Goal: Task Accomplishment & Management: Use online tool/utility

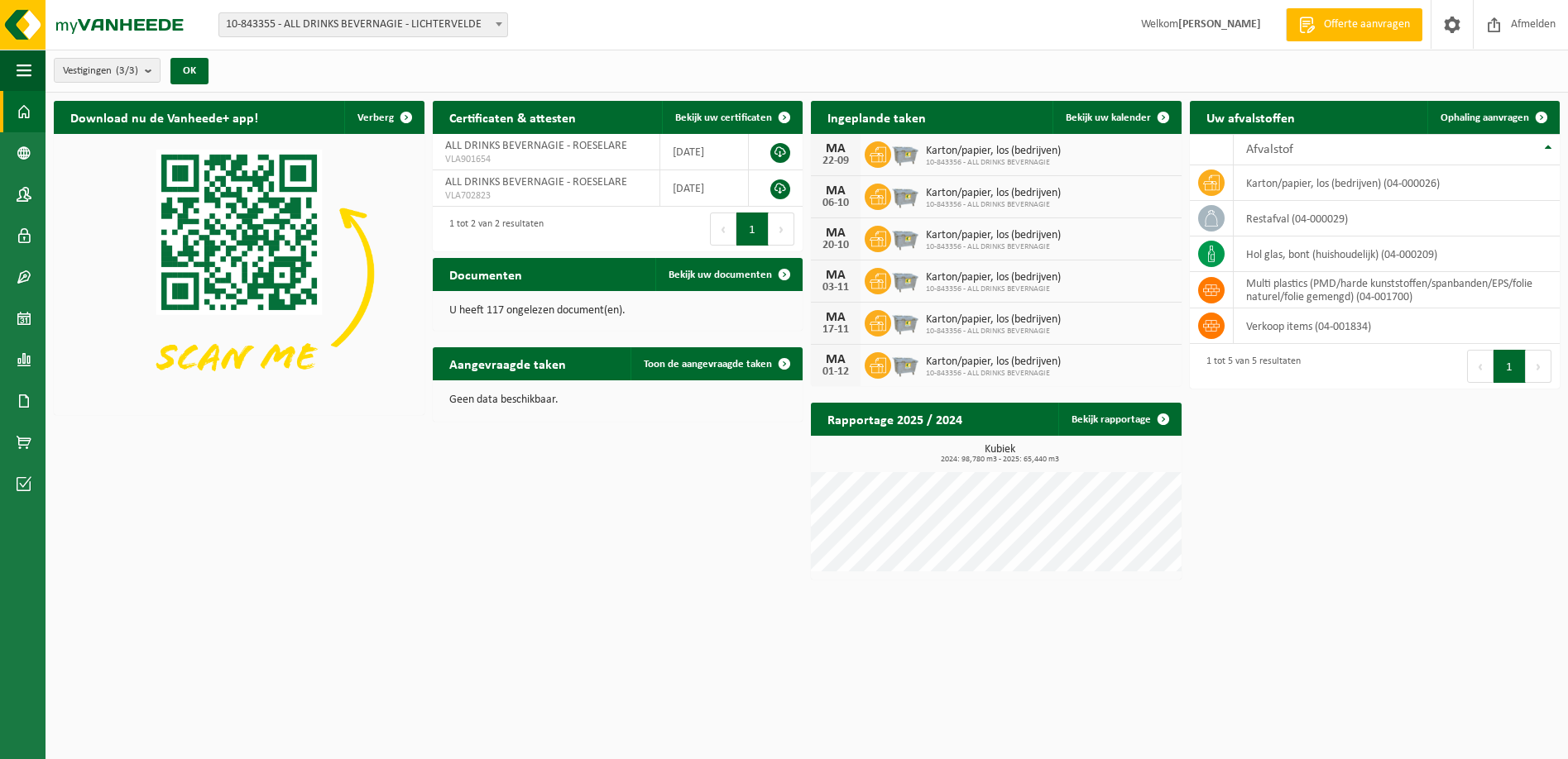
click at [348, 40] on div "Vestiging: 10-843355 - ALL DRINKS BEVERNAGIE - LICHTERVELDE 10-843356 - ALL DRI…" at bounding box center [784, 25] width 1568 height 50
click at [348, 33] on span "10-843355 - ALL DRINKS BEVERNAGIE - LICHTERVELDE" at bounding box center [363, 24] width 288 height 23
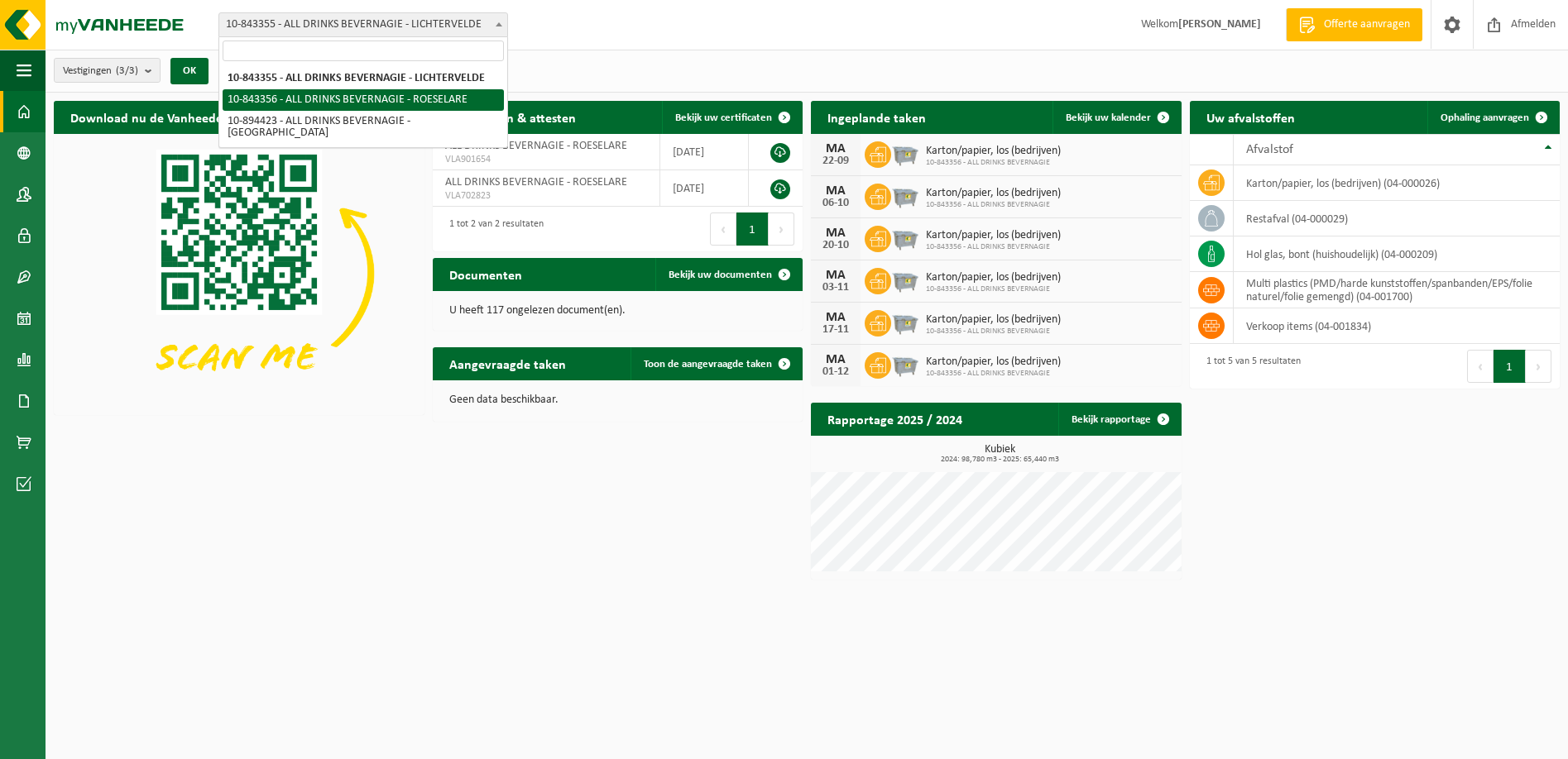
select select "93079"
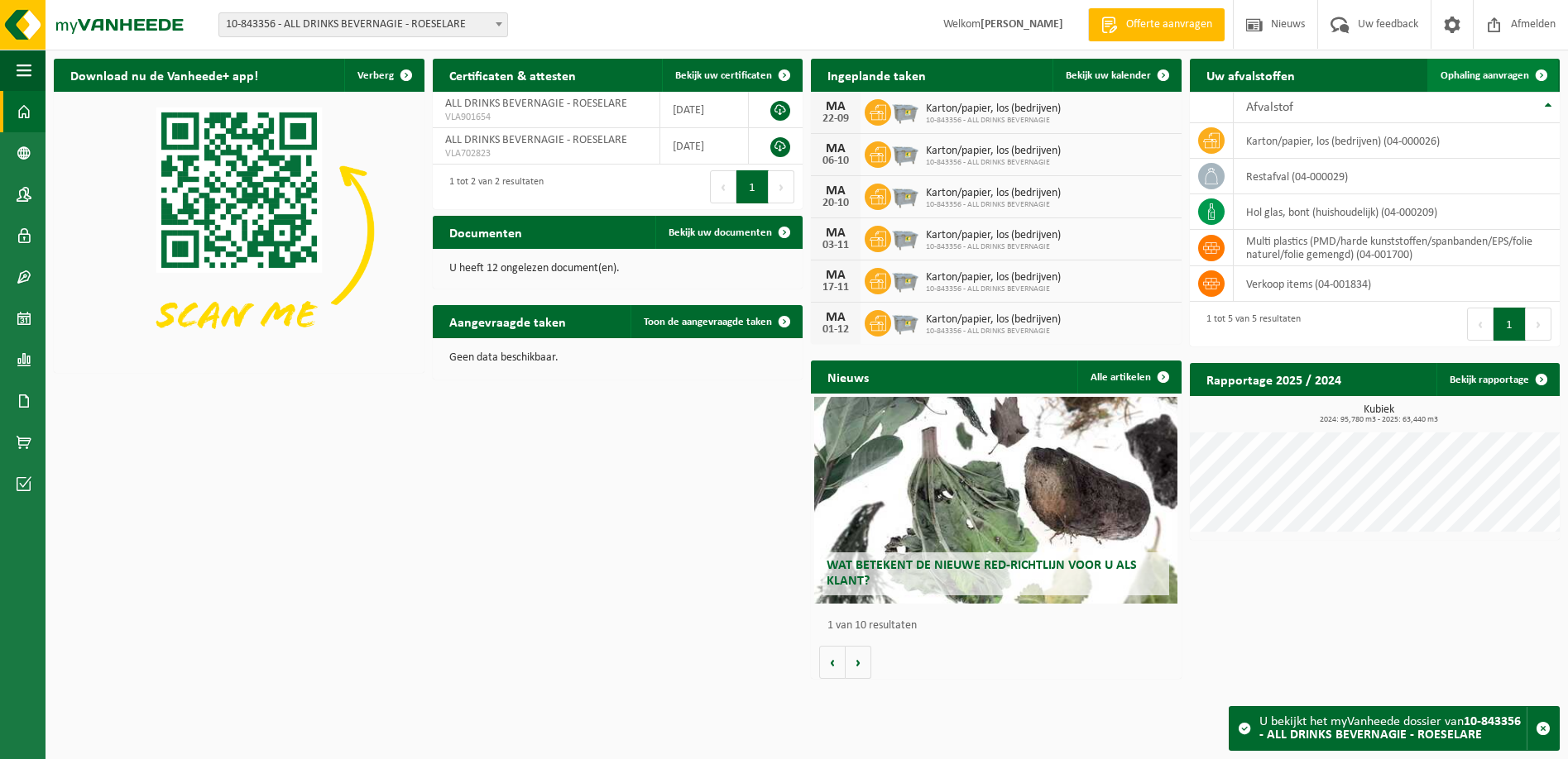
click at [1523, 74] on span "Ophaling aanvragen" at bounding box center [1484, 75] width 88 height 11
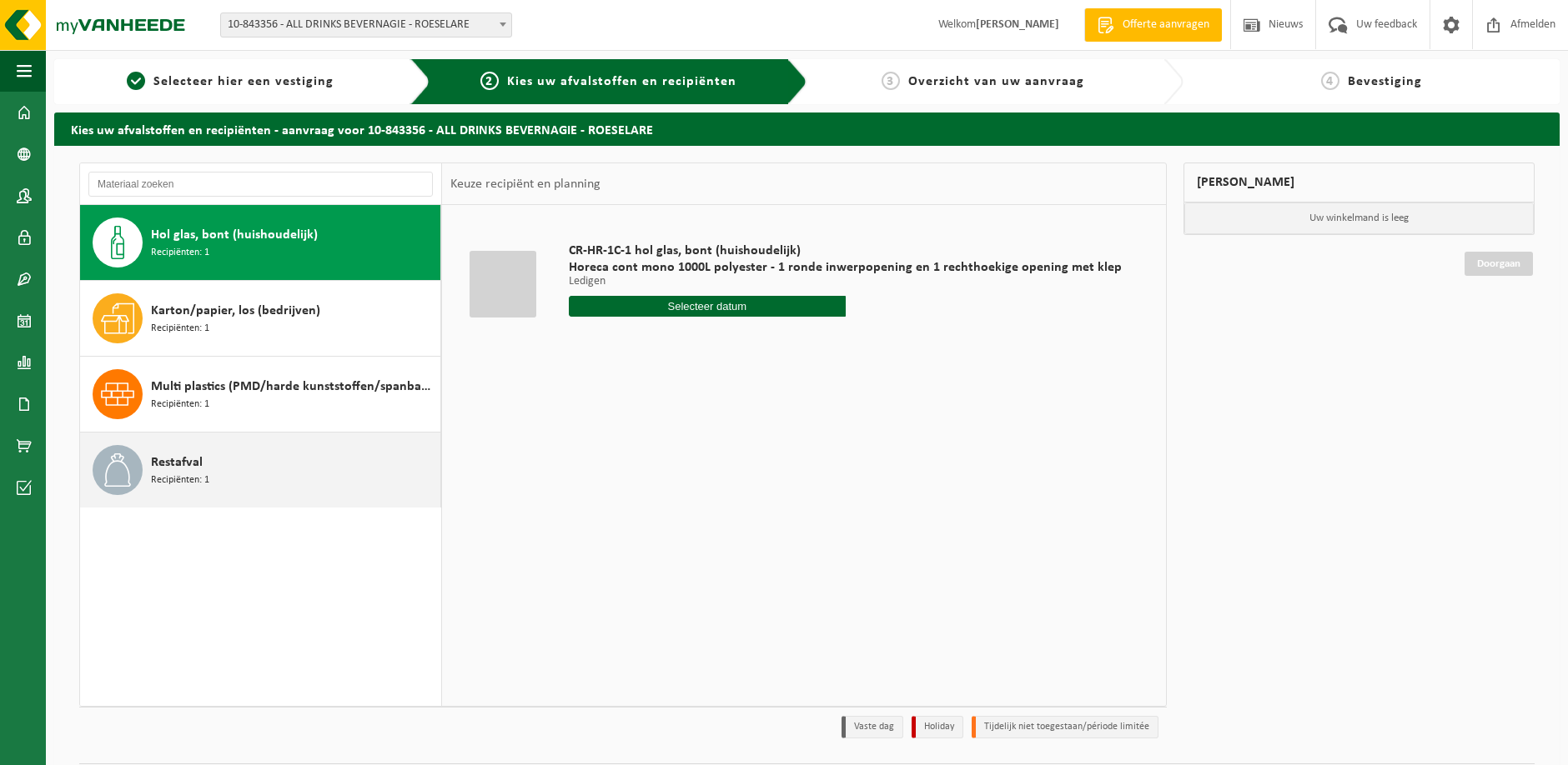
click at [281, 479] on div "Restafval Recipiënten: 1" at bounding box center [293, 470] width 285 height 50
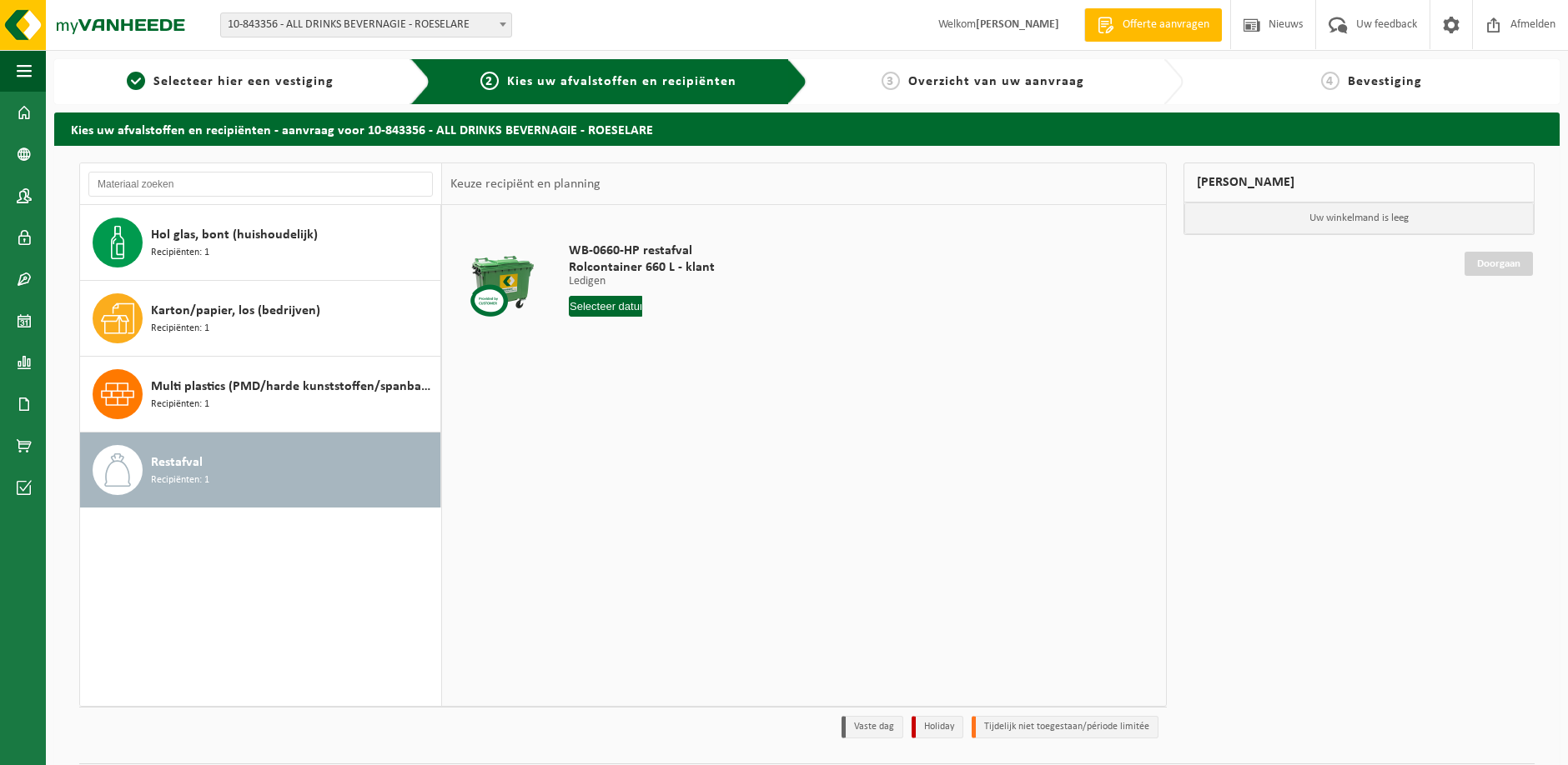
click at [612, 309] on input "text" at bounding box center [605, 306] width 74 height 21
click at [606, 514] on div "30" at bounding box center [612, 508] width 29 height 27
type input "Van 2025-09-30"
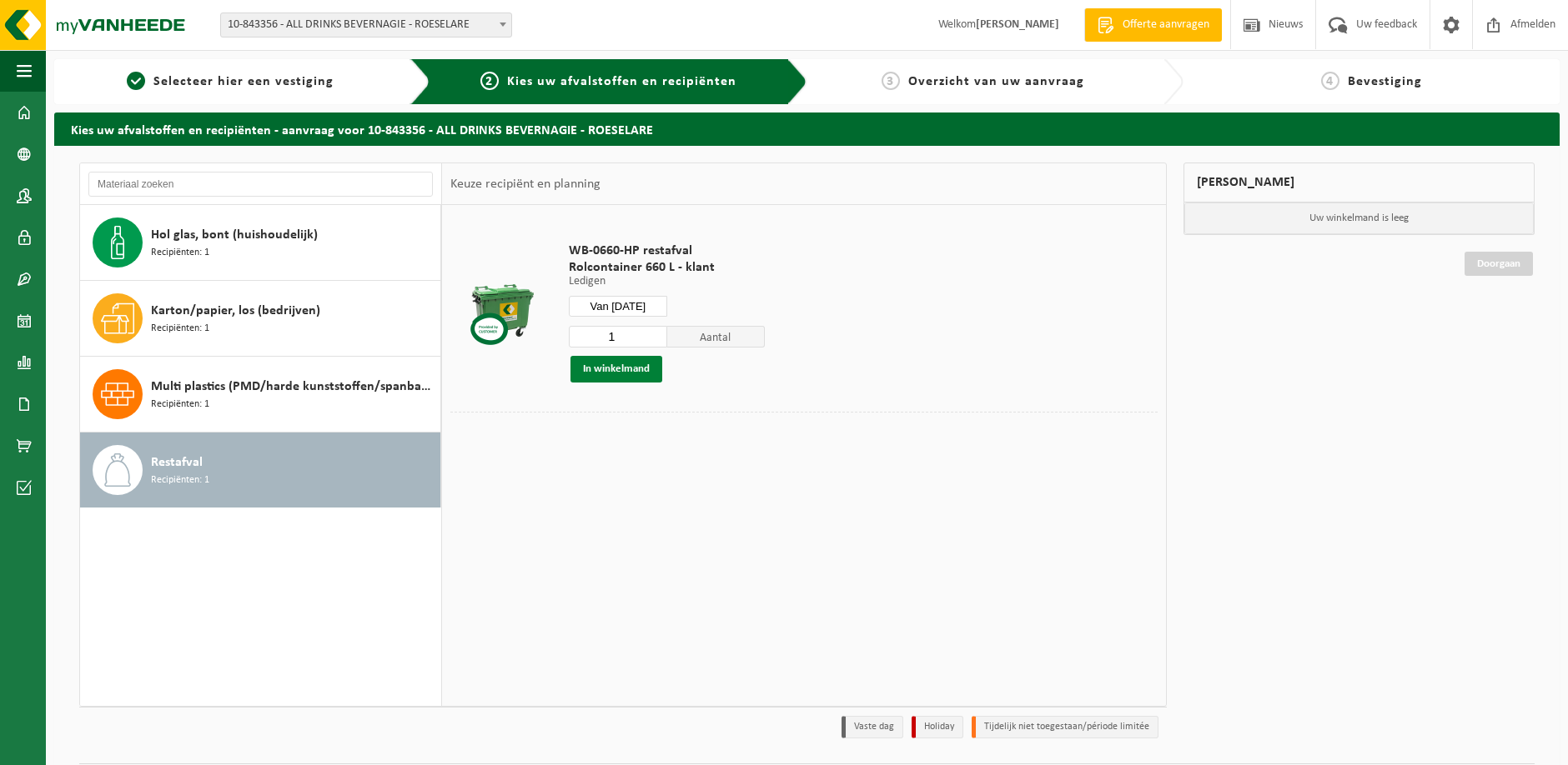
click at [647, 365] on button "In winkelmand" at bounding box center [616, 369] width 92 height 27
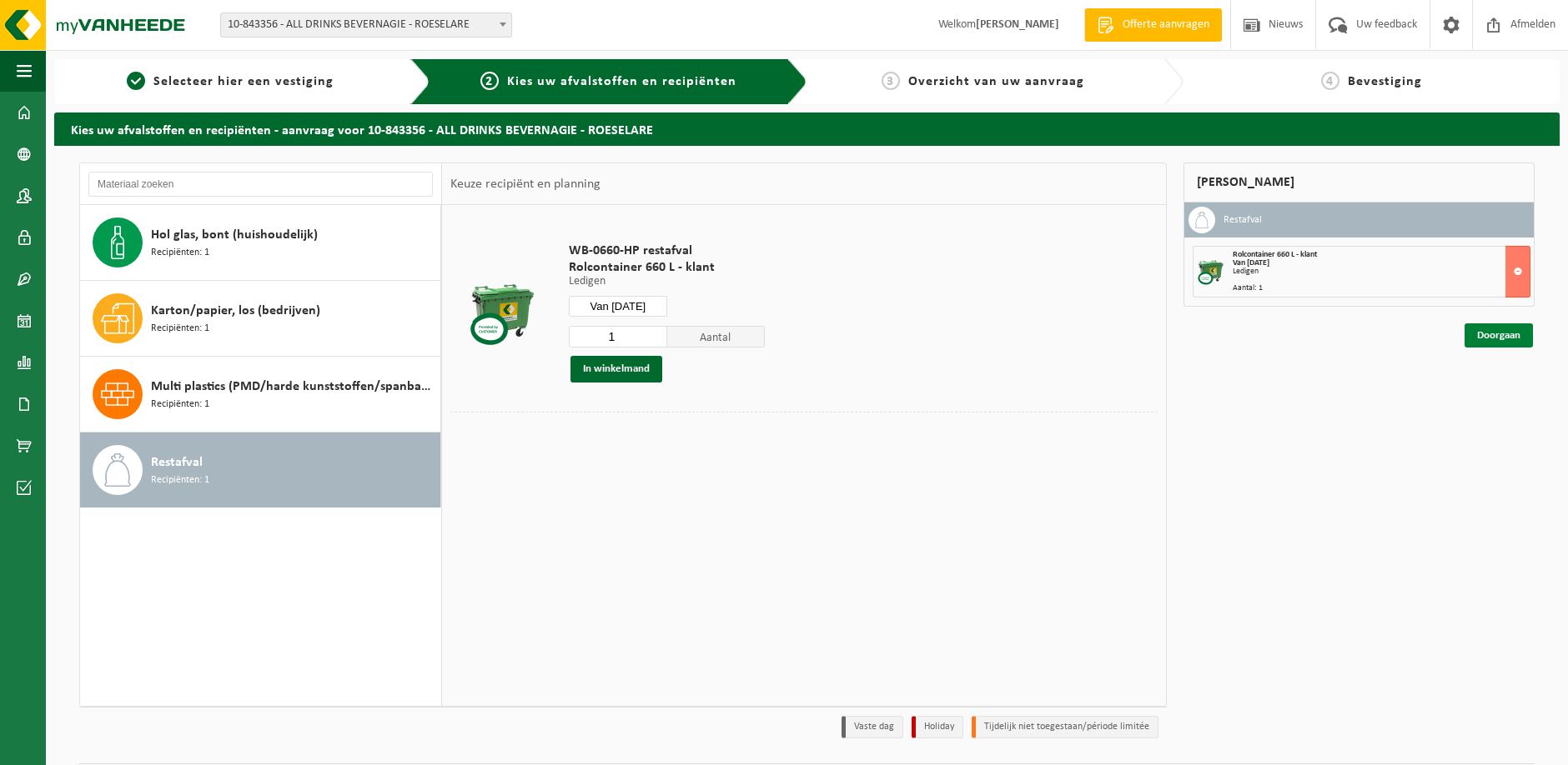
click at [1492, 340] on link "Doorgaan" at bounding box center [1498, 335] width 69 height 24
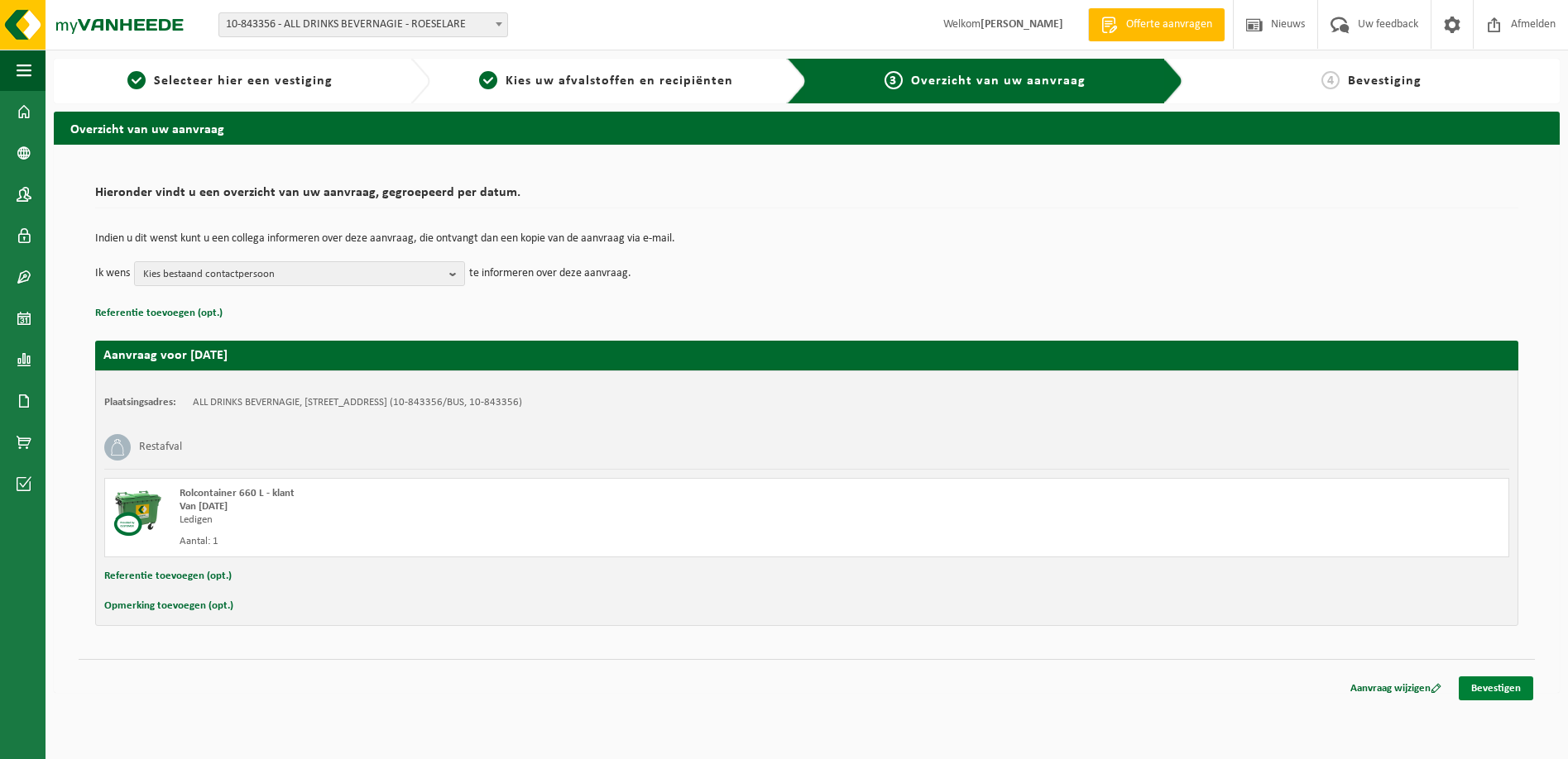
click at [1489, 683] on link "Bevestigen" at bounding box center [1496, 689] width 74 height 24
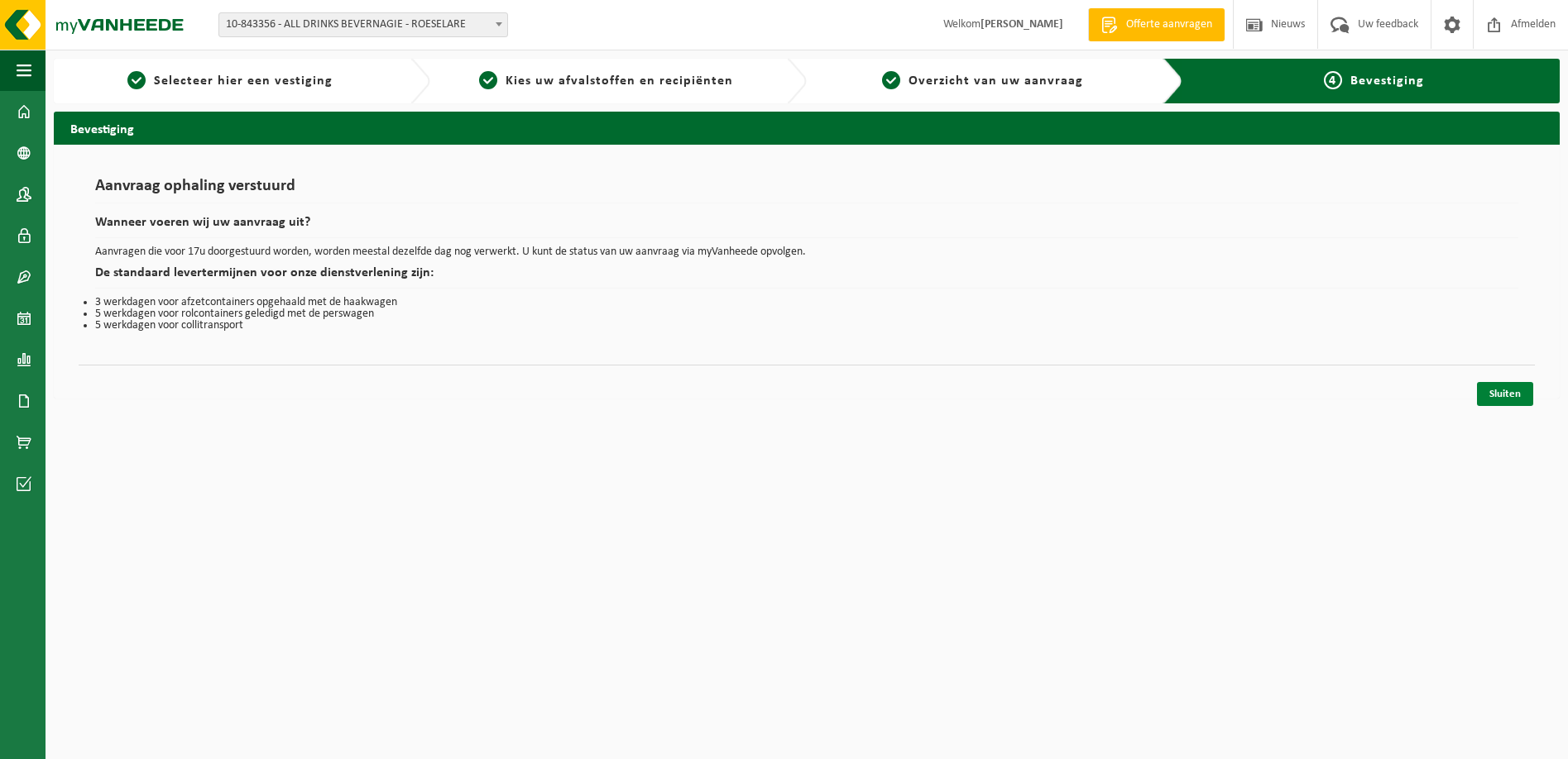
click at [1501, 397] on link "Sluiten" at bounding box center [1505, 394] width 56 height 24
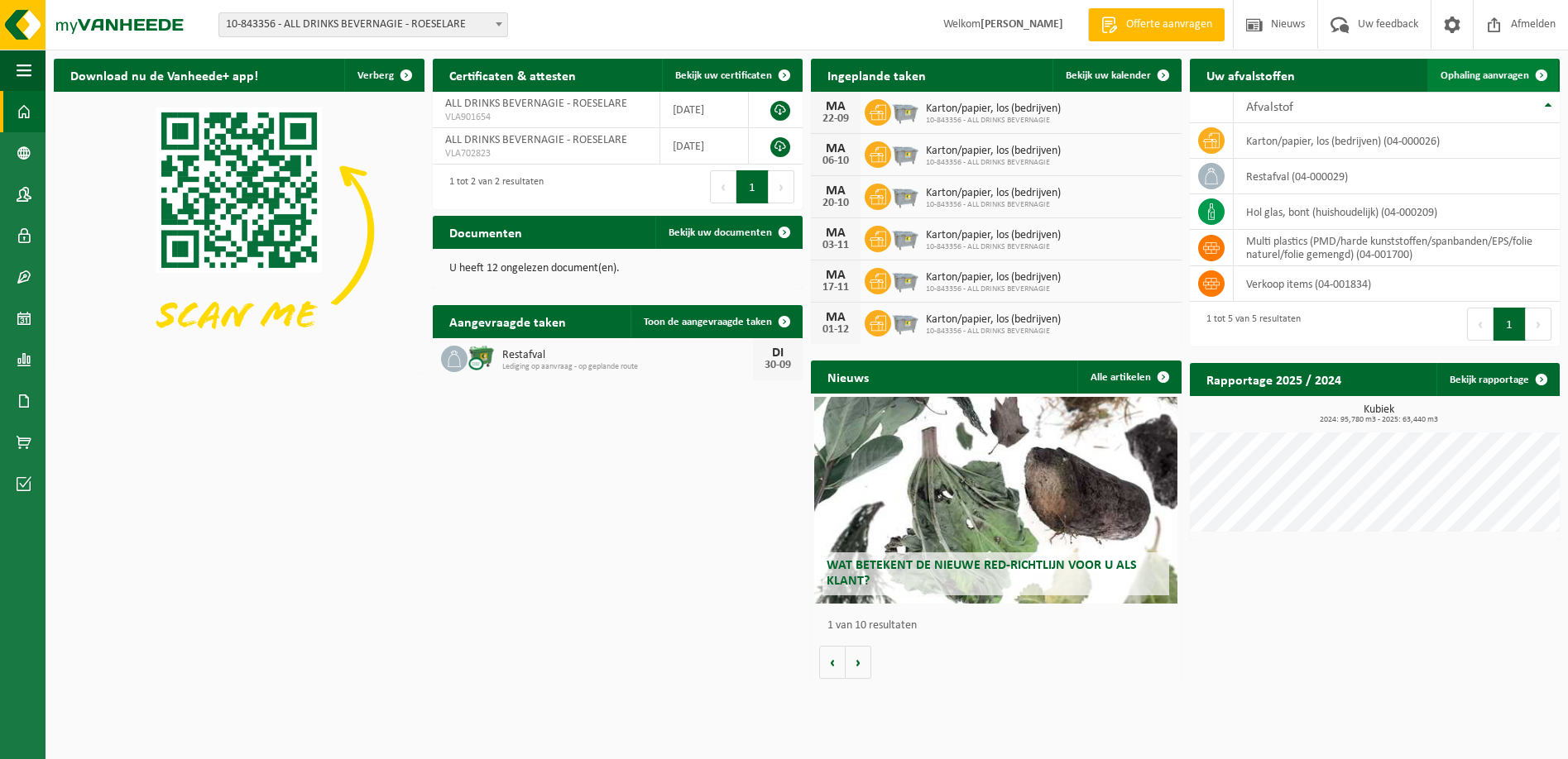
click at [1503, 65] on link "Ophaling aanvragen" at bounding box center [1493, 74] width 131 height 33
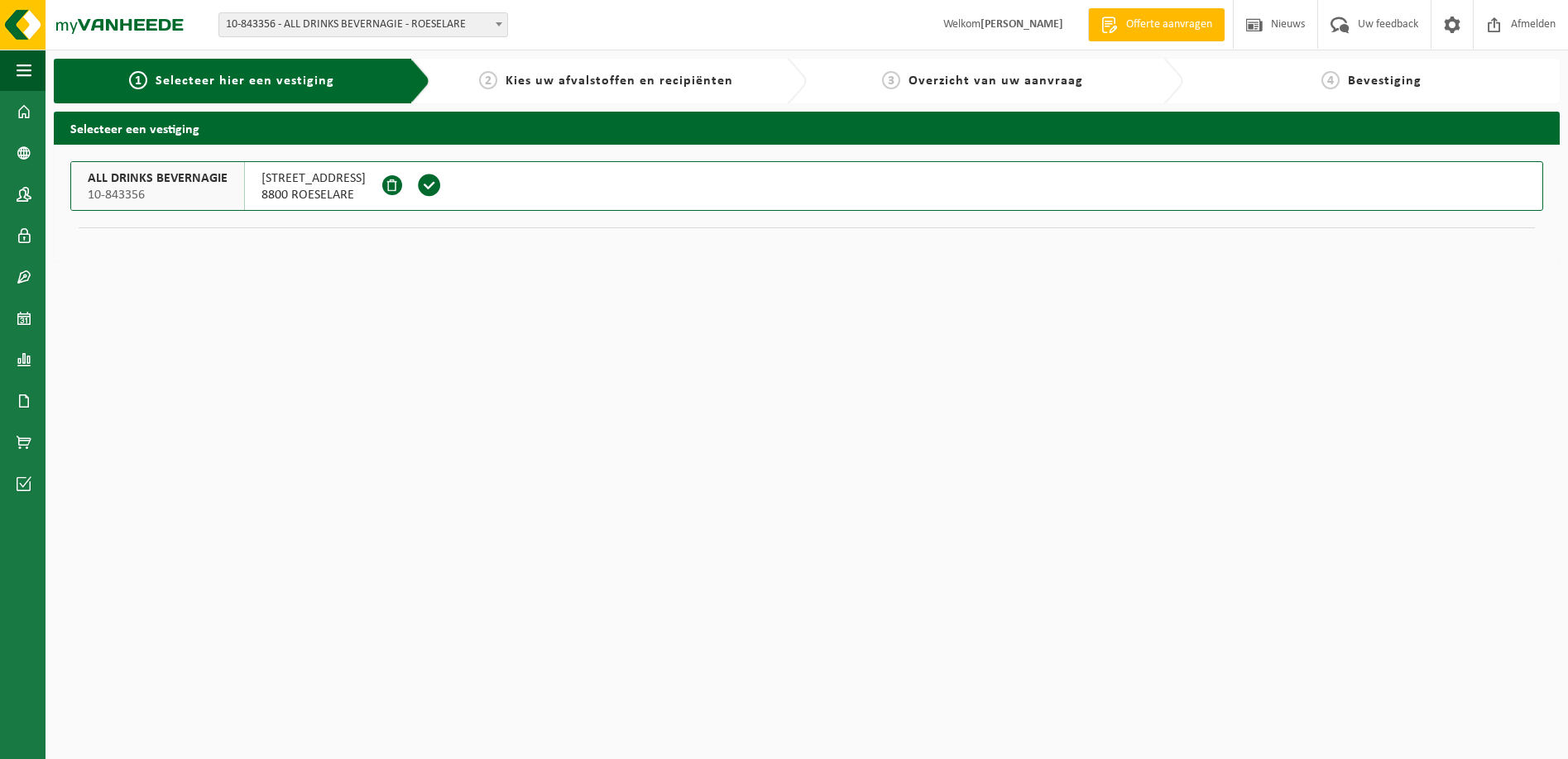
click at [261, 190] on span "8800 ROESELARE" at bounding box center [313, 195] width 104 height 17
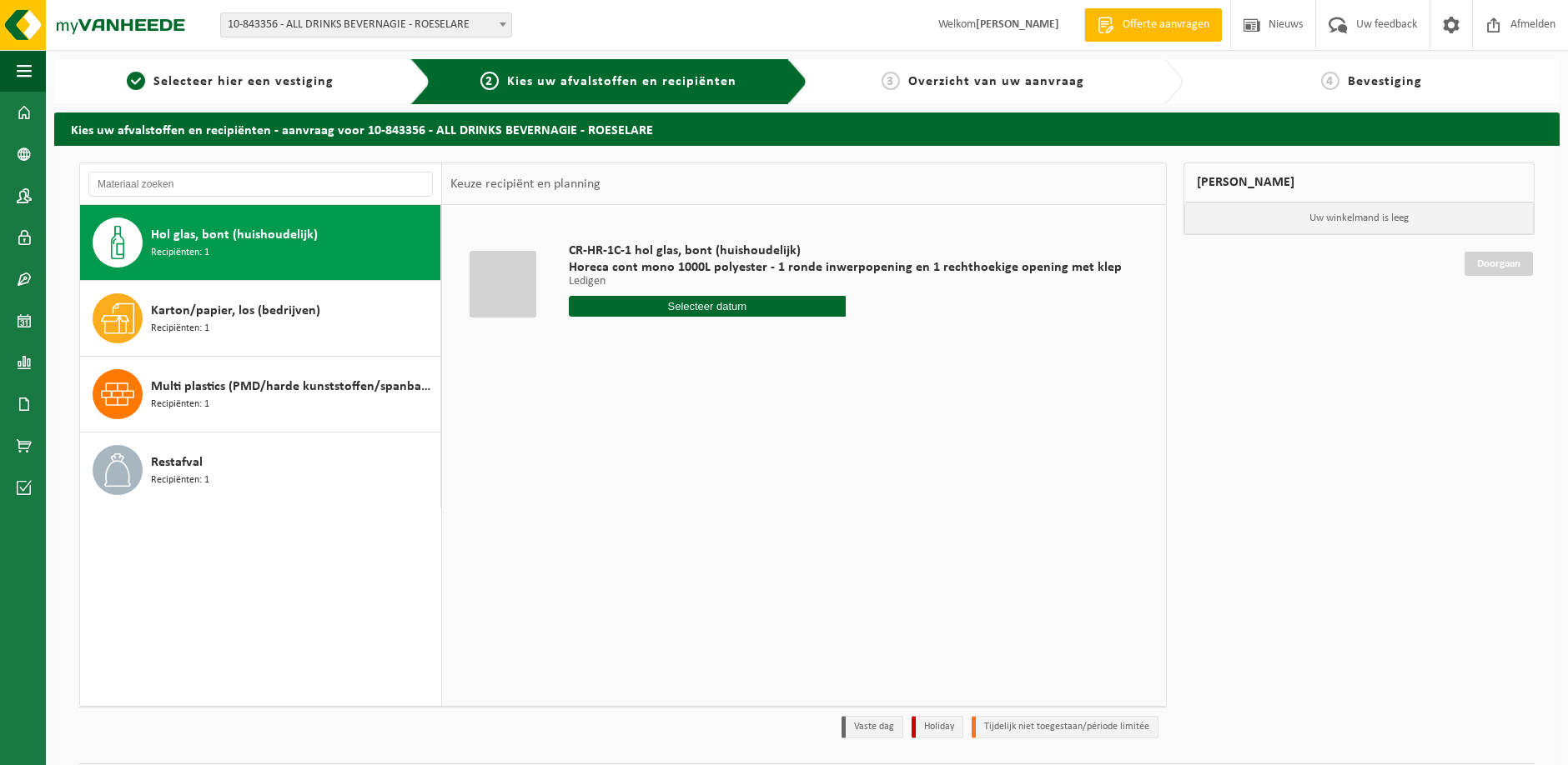
click at [791, 318] on div "CR-HR-1C-1 hol glas, bont (huishoudelijk) Horeca cont mono 1000L polyester - 1 …" at bounding box center [845, 284] width 570 height 116
click at [790, 305] on input "text" at bounding box center [707, 306] width 277 height 21
click at [609, 506] on div "30" at bounding box center [612, 508] width 29 height 27
type input "Van 2025-09-30"
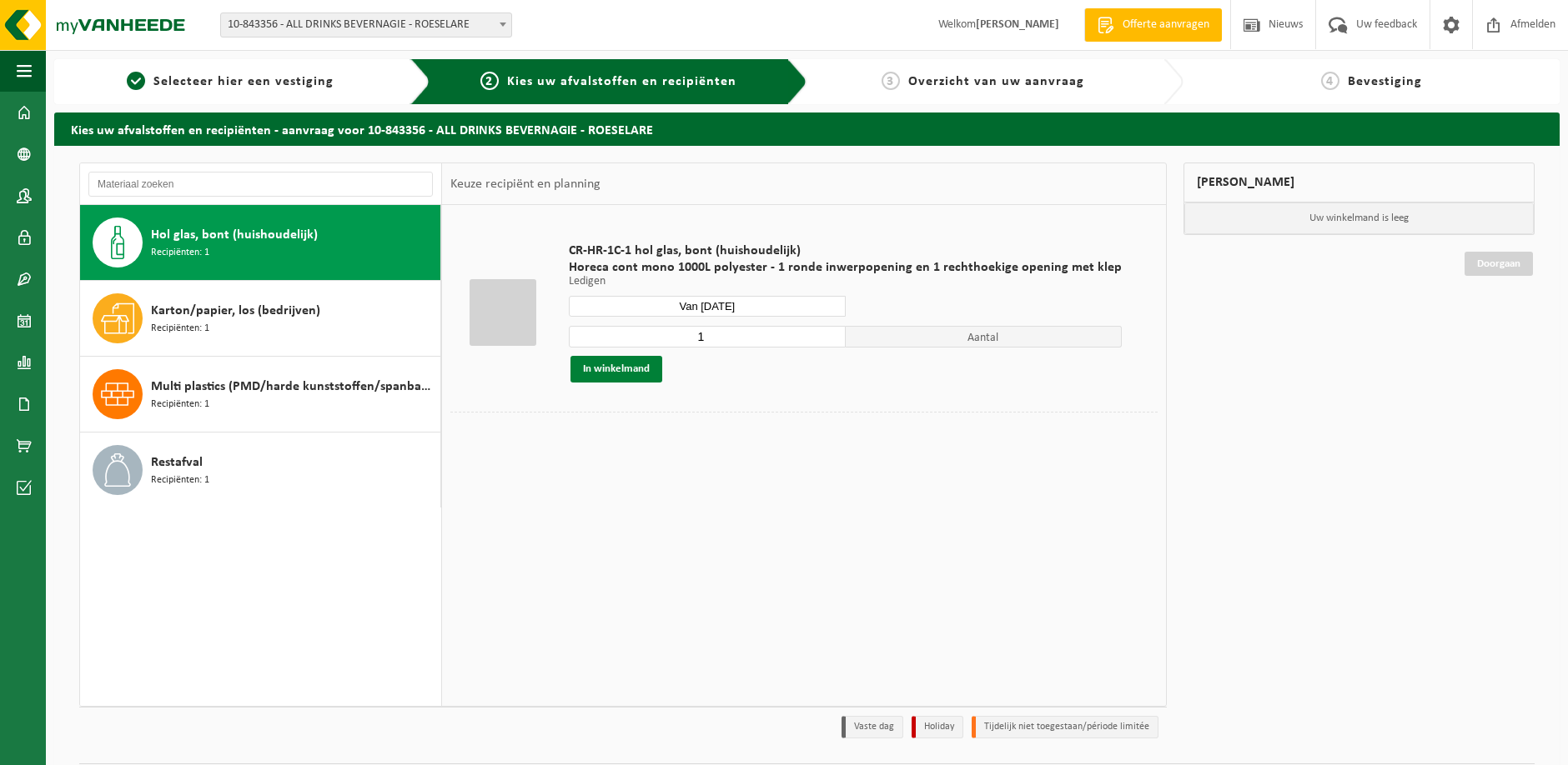
click at [592, 373] on button "In winkelmand" at bounding box center [616, 369] width 92 height 27
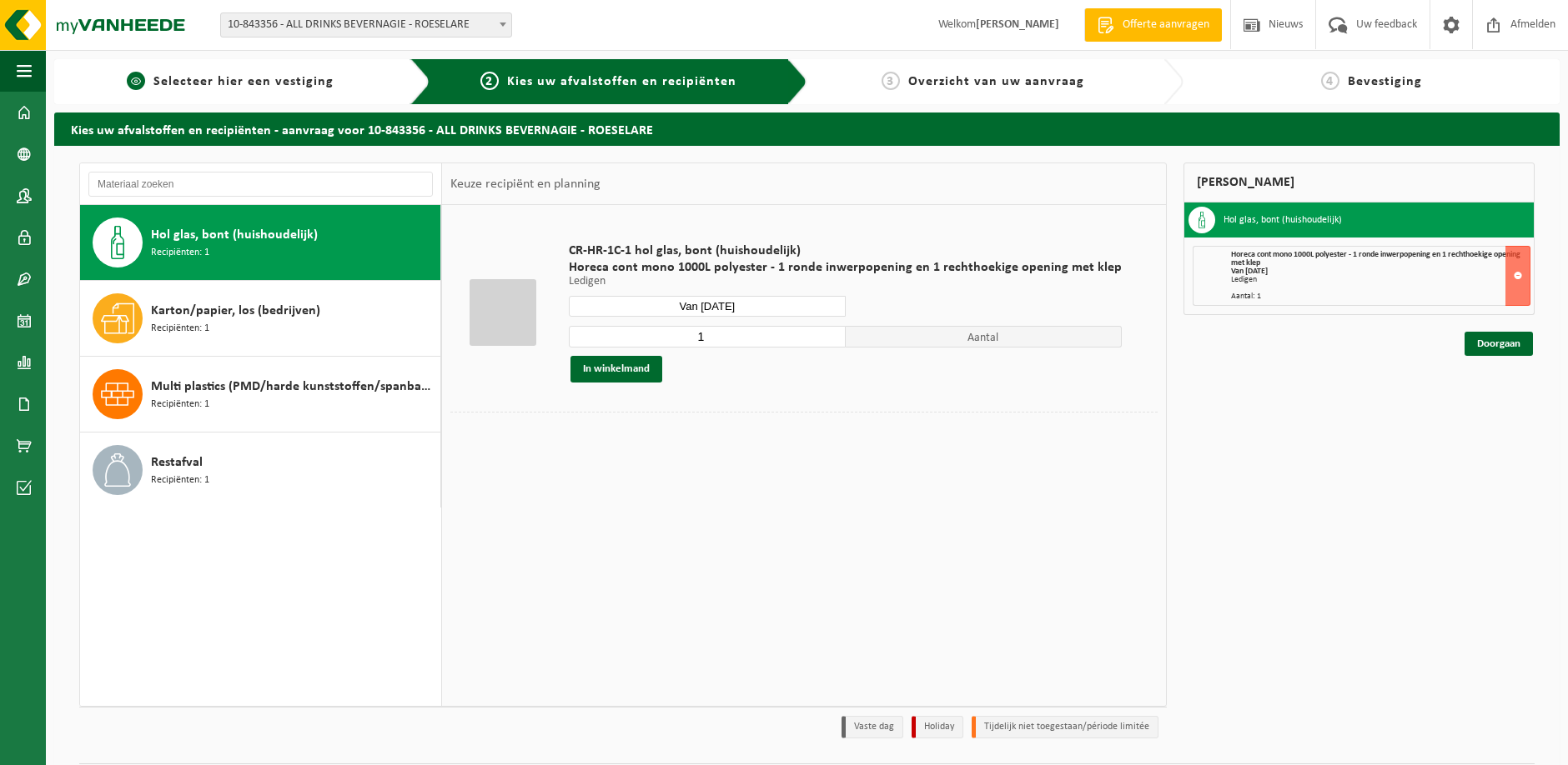
click at [258, 82] on span "Selecteer hier een vestiging" at bounding box center [243, 81] width 181 height 13
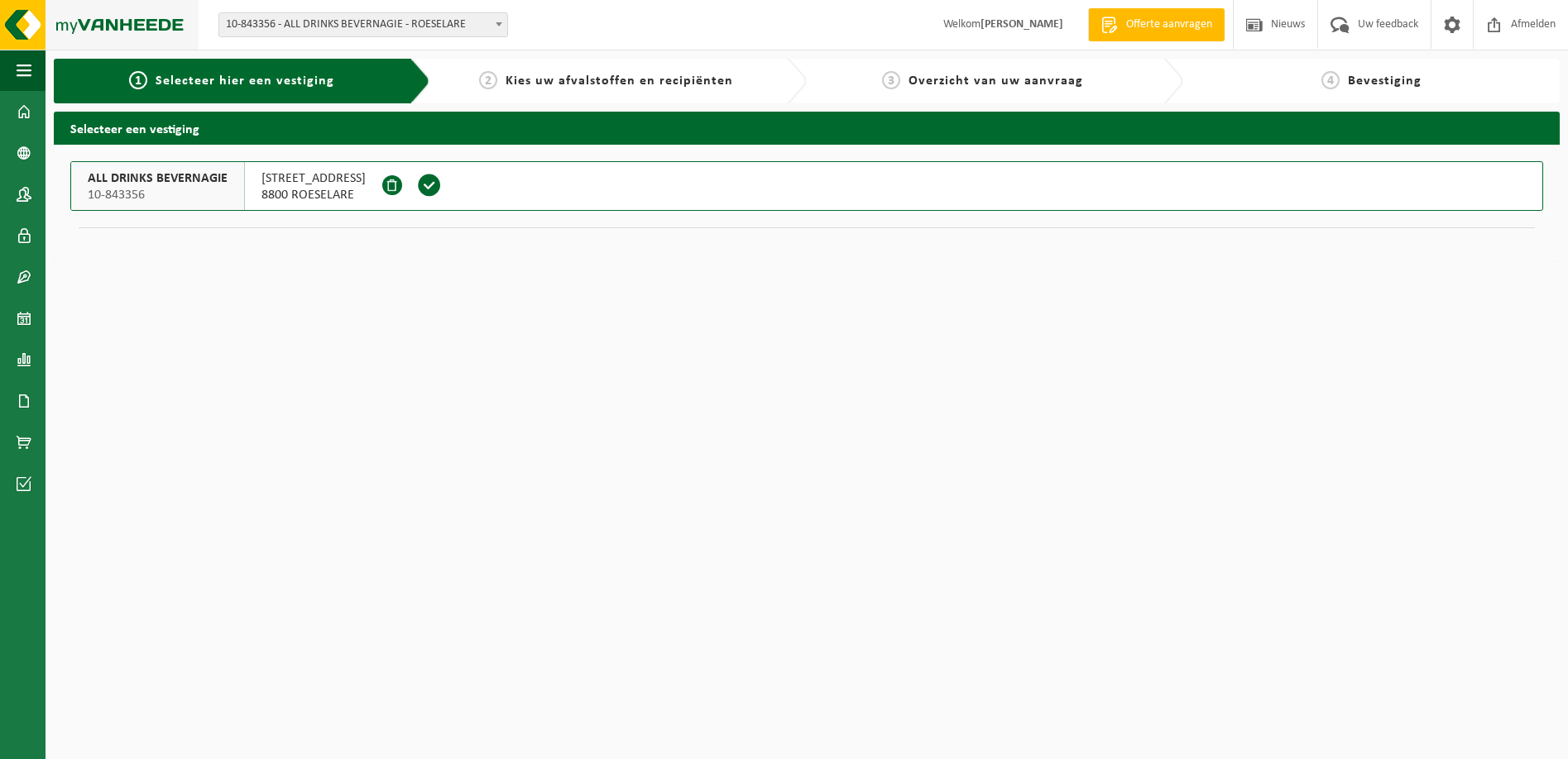
click at [139, 20] on img at bounding box center [99, 25] width 199 height 49
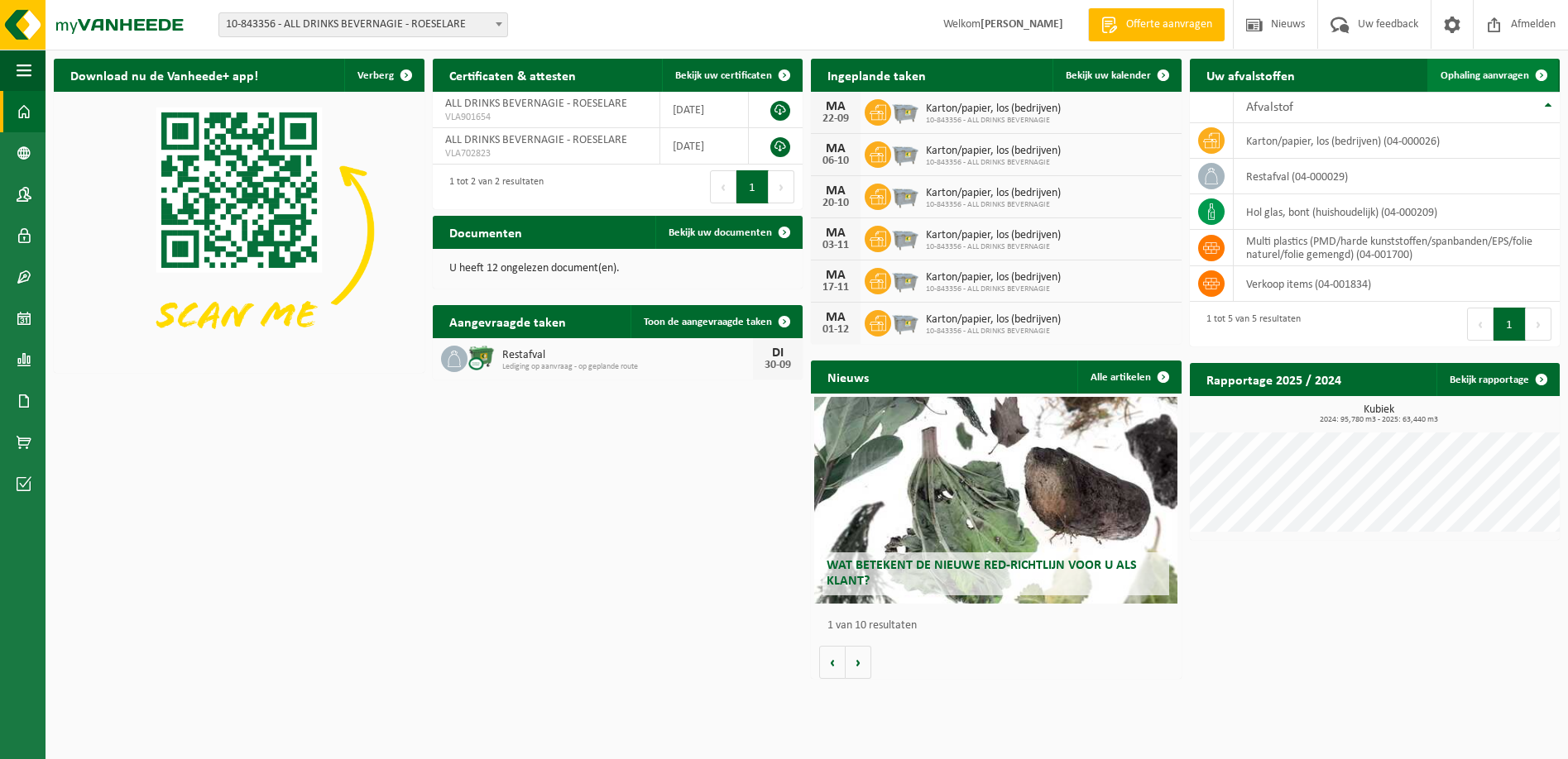
click at [1515, 76] on span "Ophaling aanvragen" at bounding box center [1484, 75] width 88 height 11
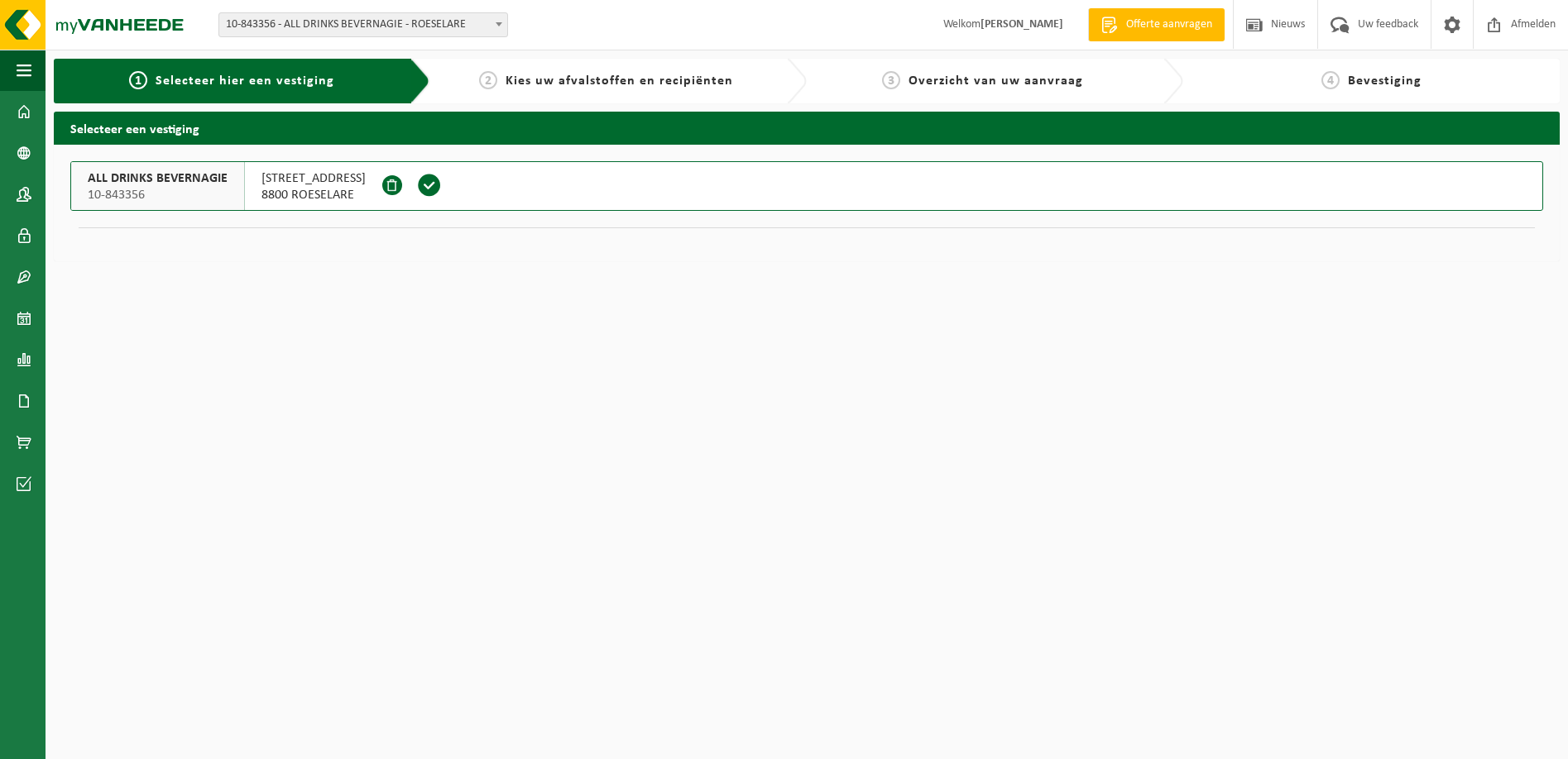
click at [451, 190] on button "ALL DRINKS BEVERNAGIE 10-843356 GODSHUISLAAN 13 8800 ROESELARE" at bounding box center [807, 186] width 1473 height 49
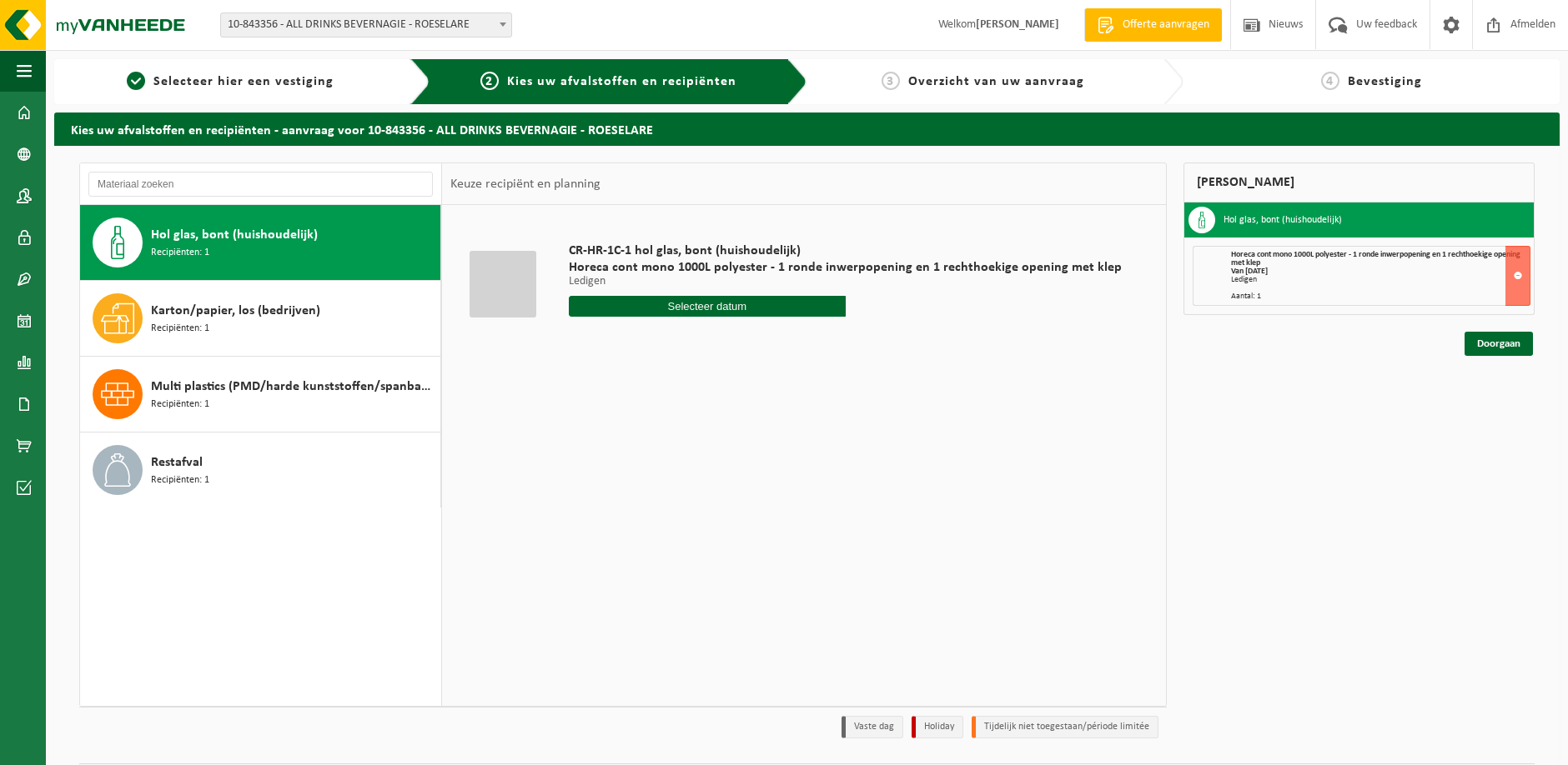
click at [1504, 270] on div "Van 2025-09-30" at bounding box center [1379, 271] width 298 height 8
click at [1515, 276] on button at bounding box center [1517, 276] width 25 height 60
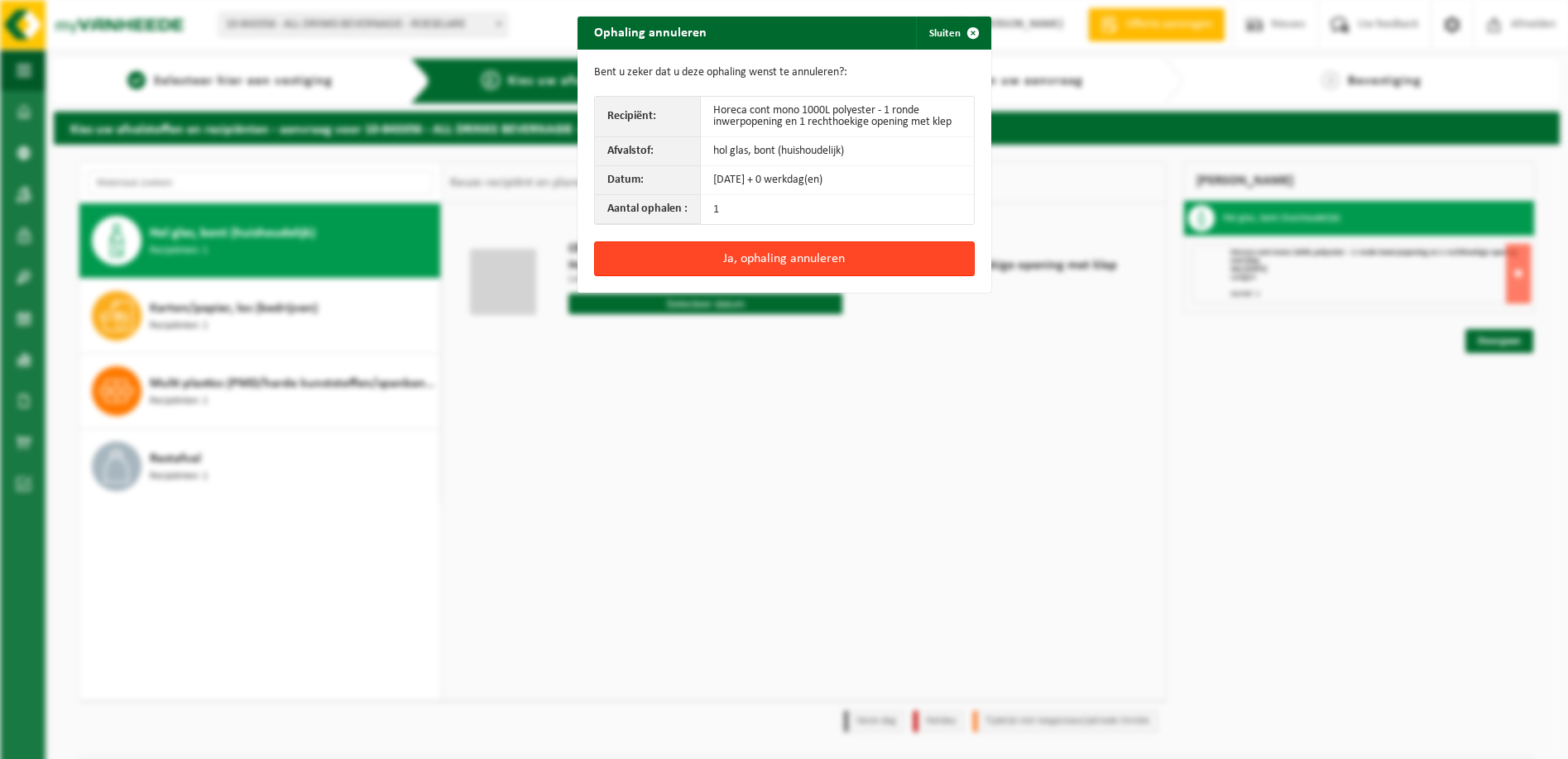
click at [823, 252] on button "Ja, ophaling annuleren" at bounding box center [784, 258] width 381 height 35
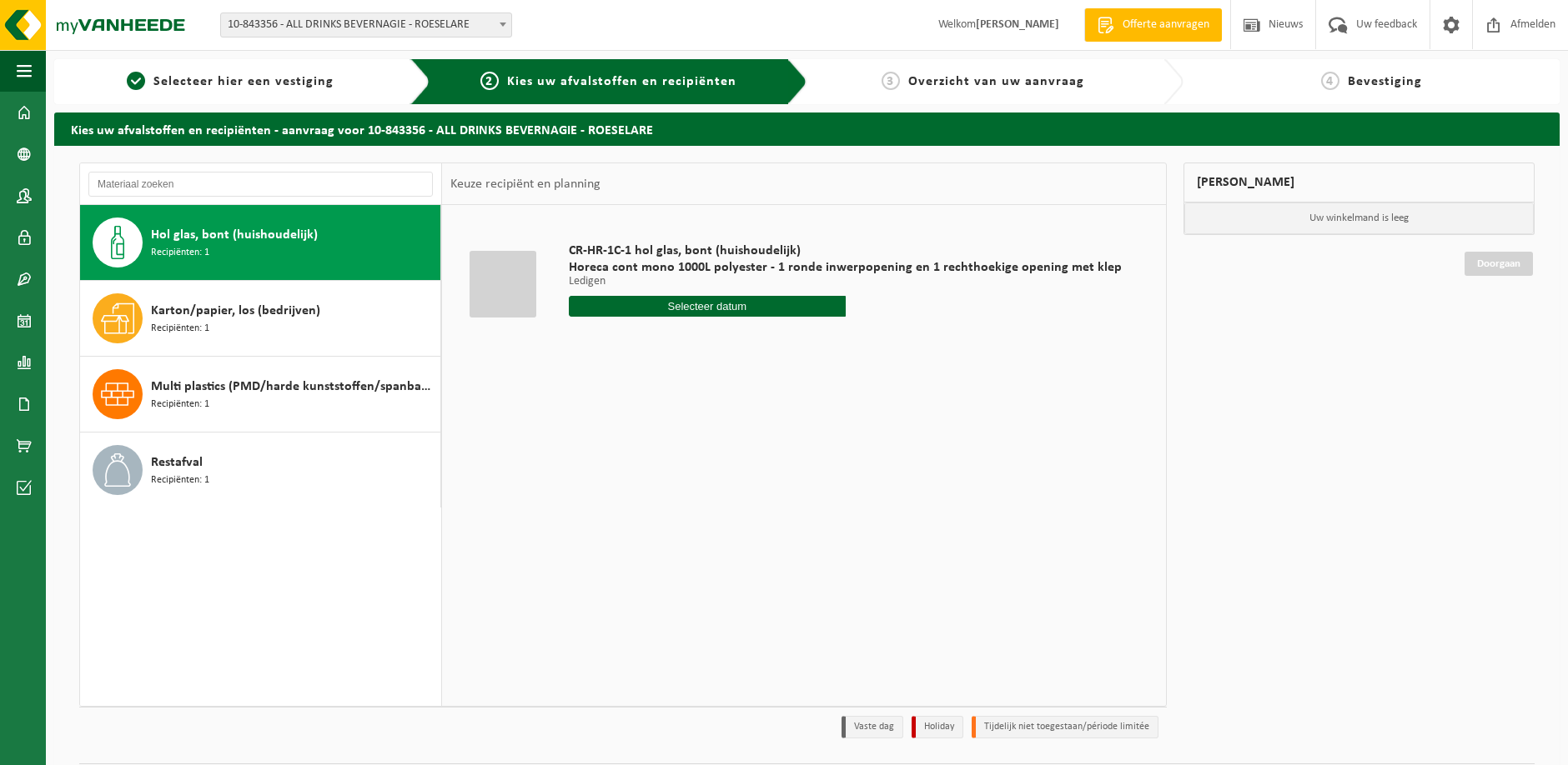
click at [750, 298] on input "text" at bounding box center [707, 306] width 277 height 21
click at [609, 510] on div "30" at bounding box center [612, 508] width 29 height 27
type input "Van 2025-09-30"
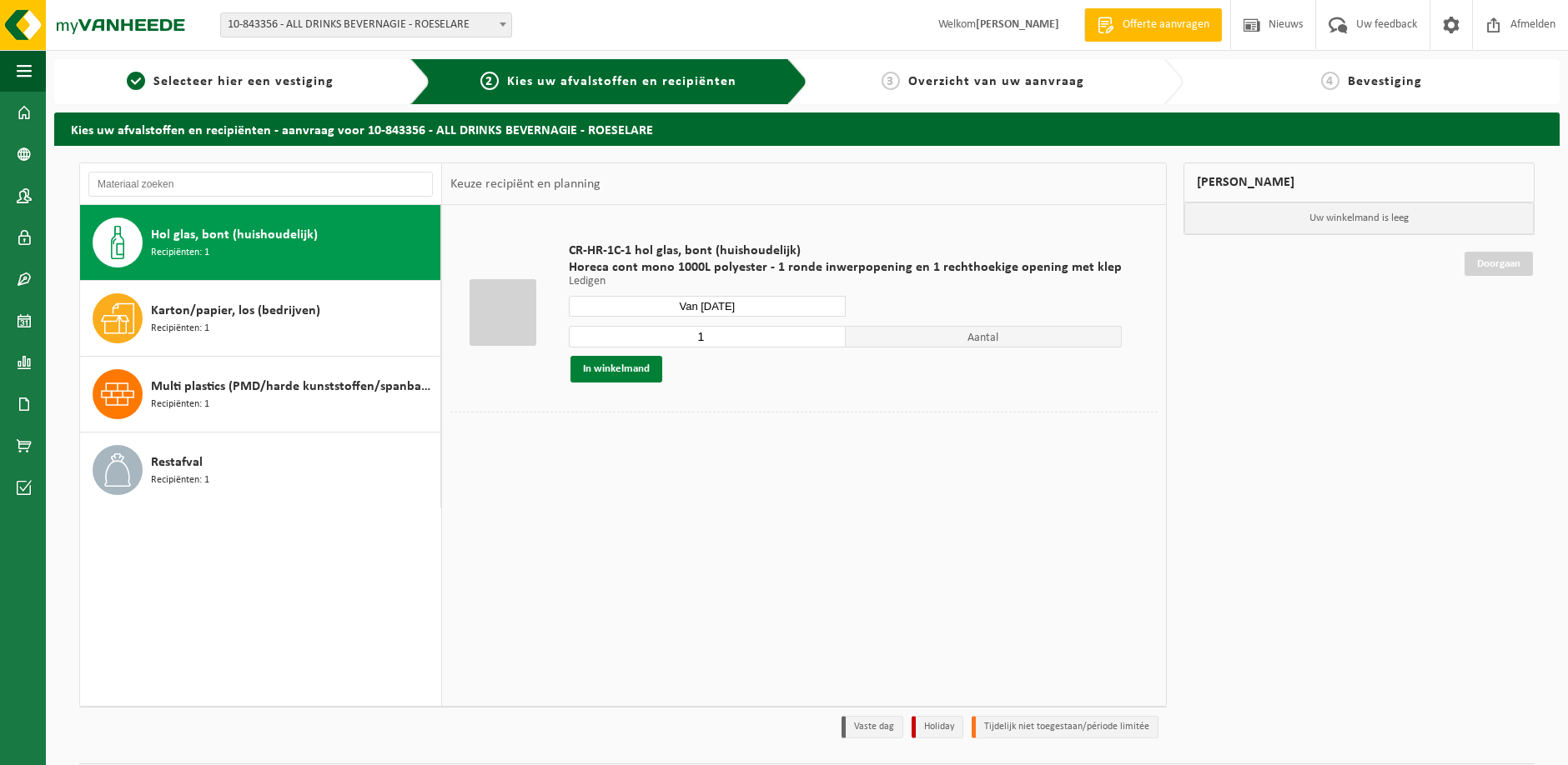
click at [610, 369] on button "In winkelmand" at bounding box center [616, 369] width 92 height 27
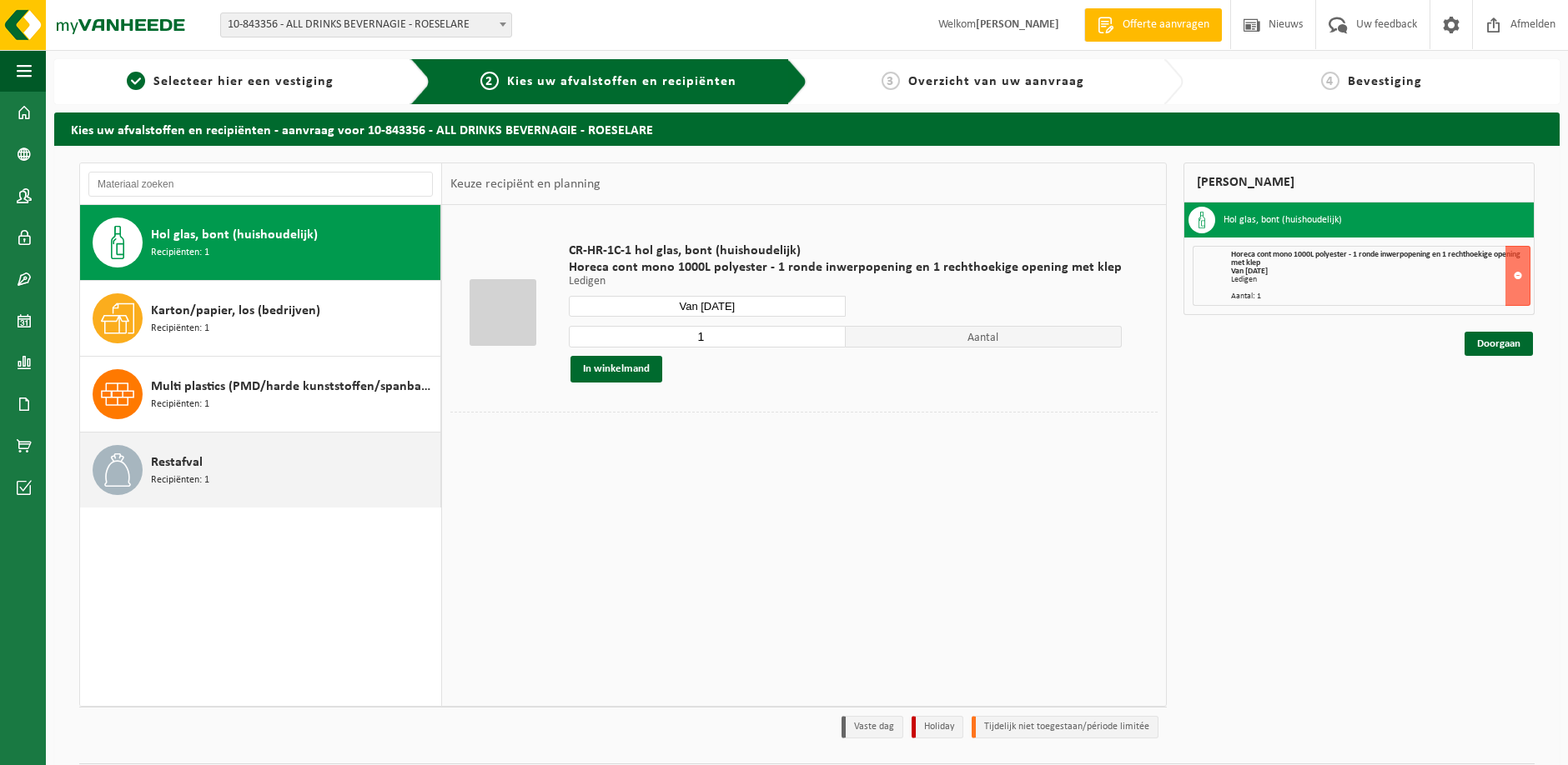
click at [201, 500] on div "Restafval Recipiënten: 1" at bounding box center [260, 470] width 361 height 75
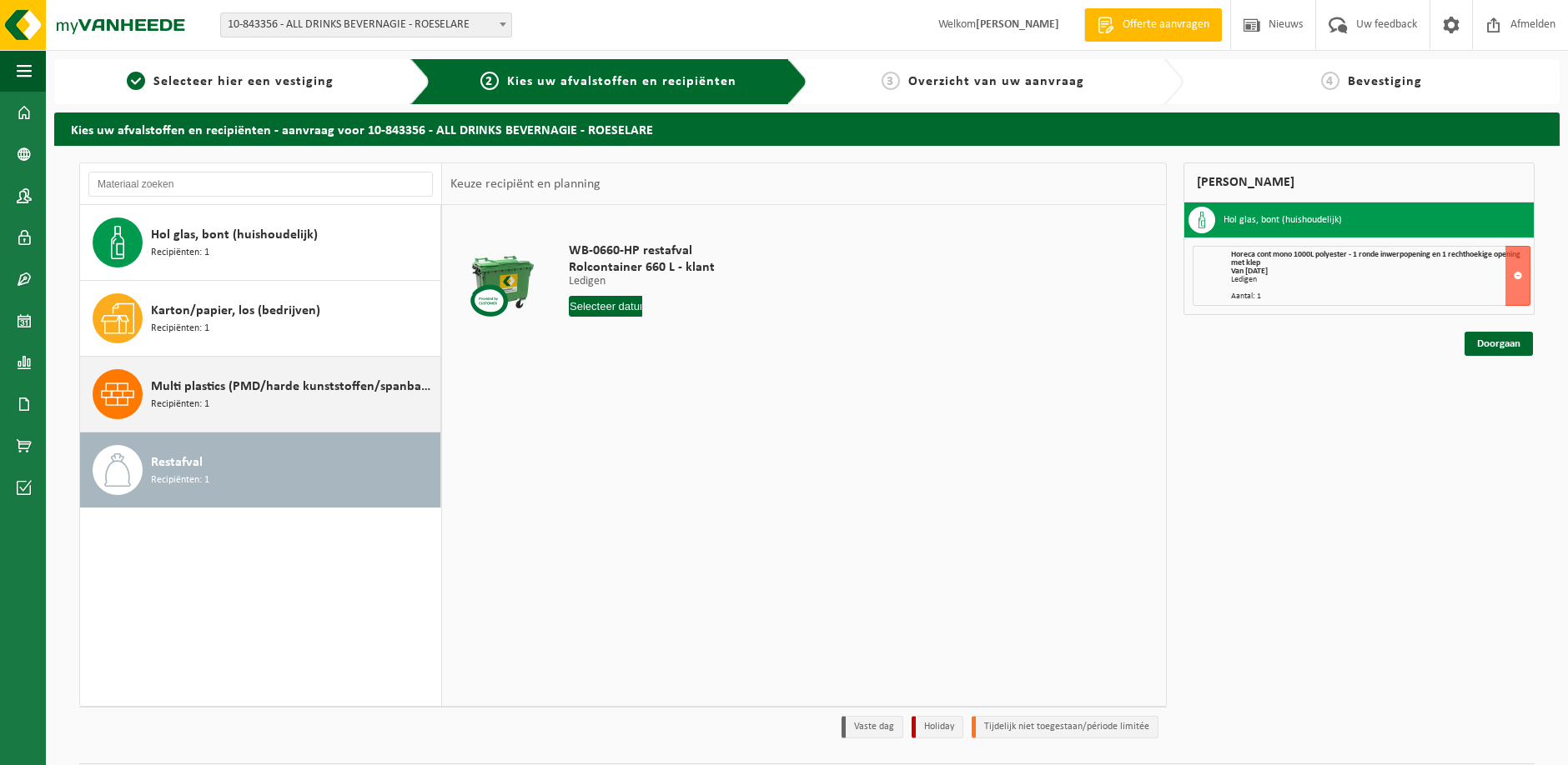
click at [276, 397] on div "Multi plastics (PMD/harde kunststoffen/spanbanden/EPS/folie naturel/folie gemen…" at bounding box center [293, 394] width 285 height 50
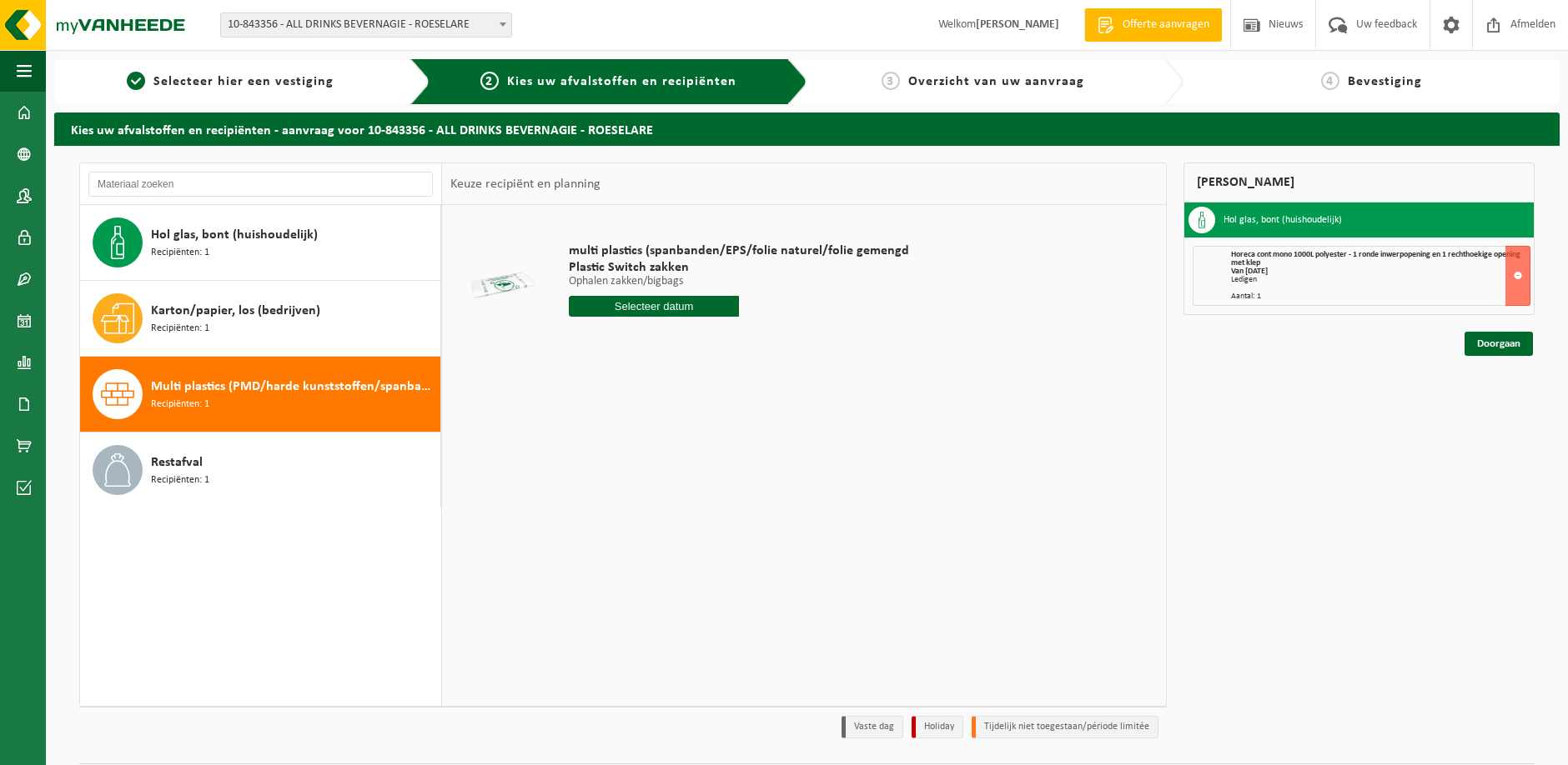
click at [648, 308] on input "text" at bounding box center [653, 306] width 171 height 21
click at [588, 517] on div "29" at bounding box center [584, 508] width 29 height 27
type input "Van 2025-09-29"
drag, startPoint x: 672, startPoint y: 338, endPoint x: 572, endPoint y: 340, distance: 100.0
click at [572, 340] on input "1" at bounding box center [653, 337] width 171 height 22
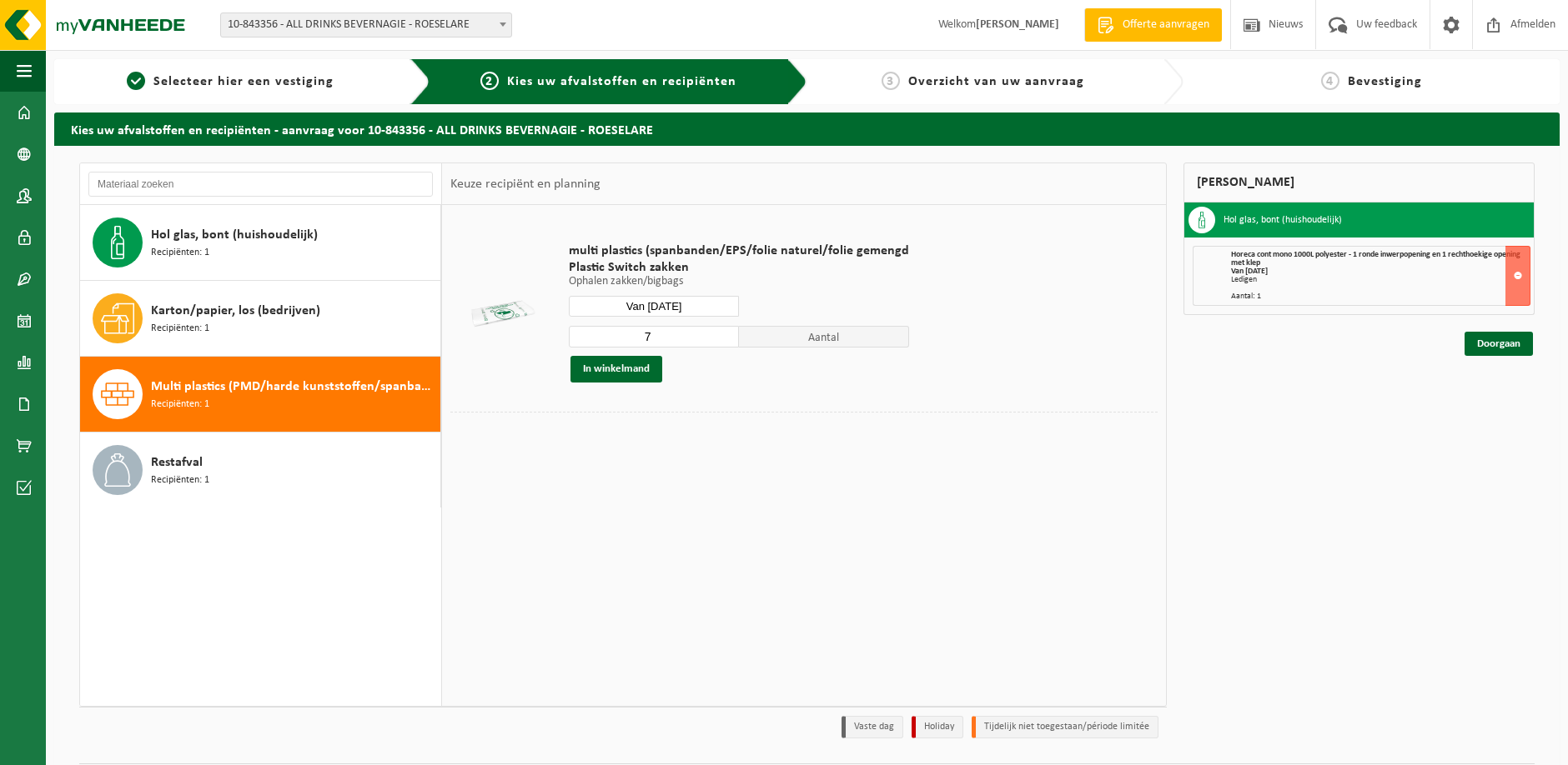
type input "7"
click at [707, 370] on div "In winkelmand" at bounding box center [738, 369] width 340 height 27
click at [648, 378] on button "In winkelmand" at bounding box center [616, 369] width 92 height 27
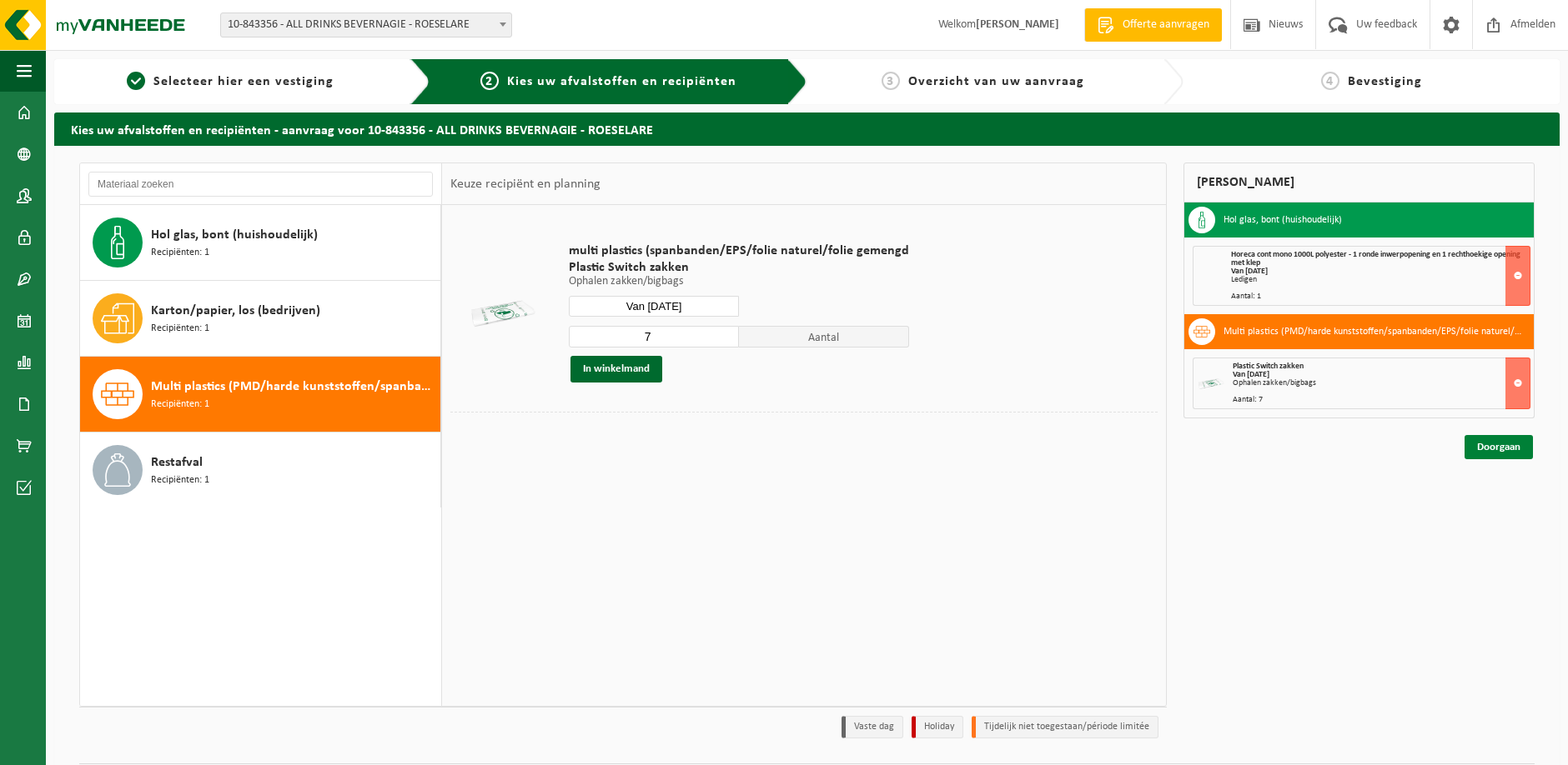
click at [1512, 447] on link "Doorgaan" at bounding box center [1498, 447] width 69 height 24
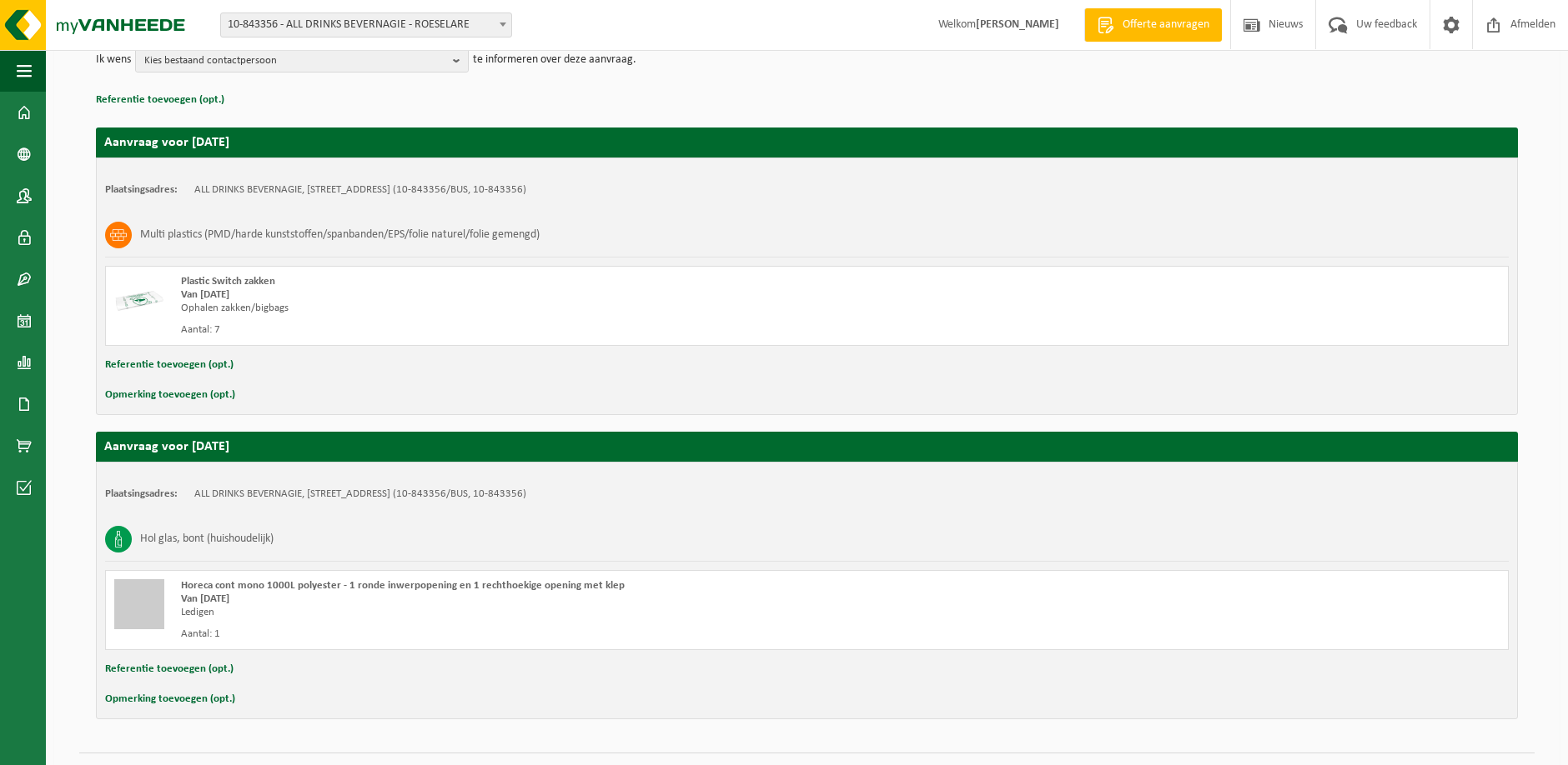
scroll to position [254, 0]
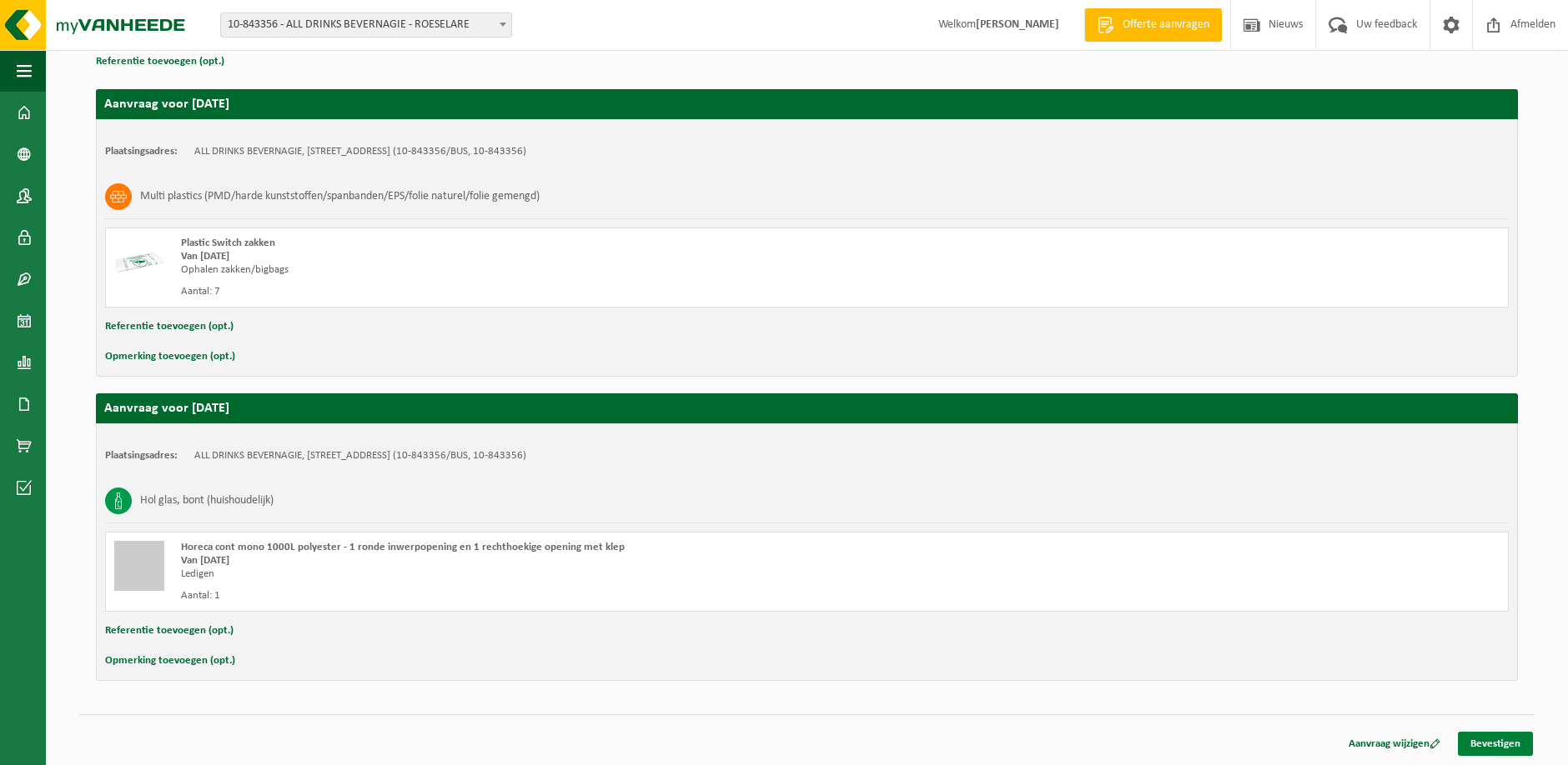
click at [1502, 739] on link "Bevestigen" at bounding box center [1494, 744] width 75 height 24
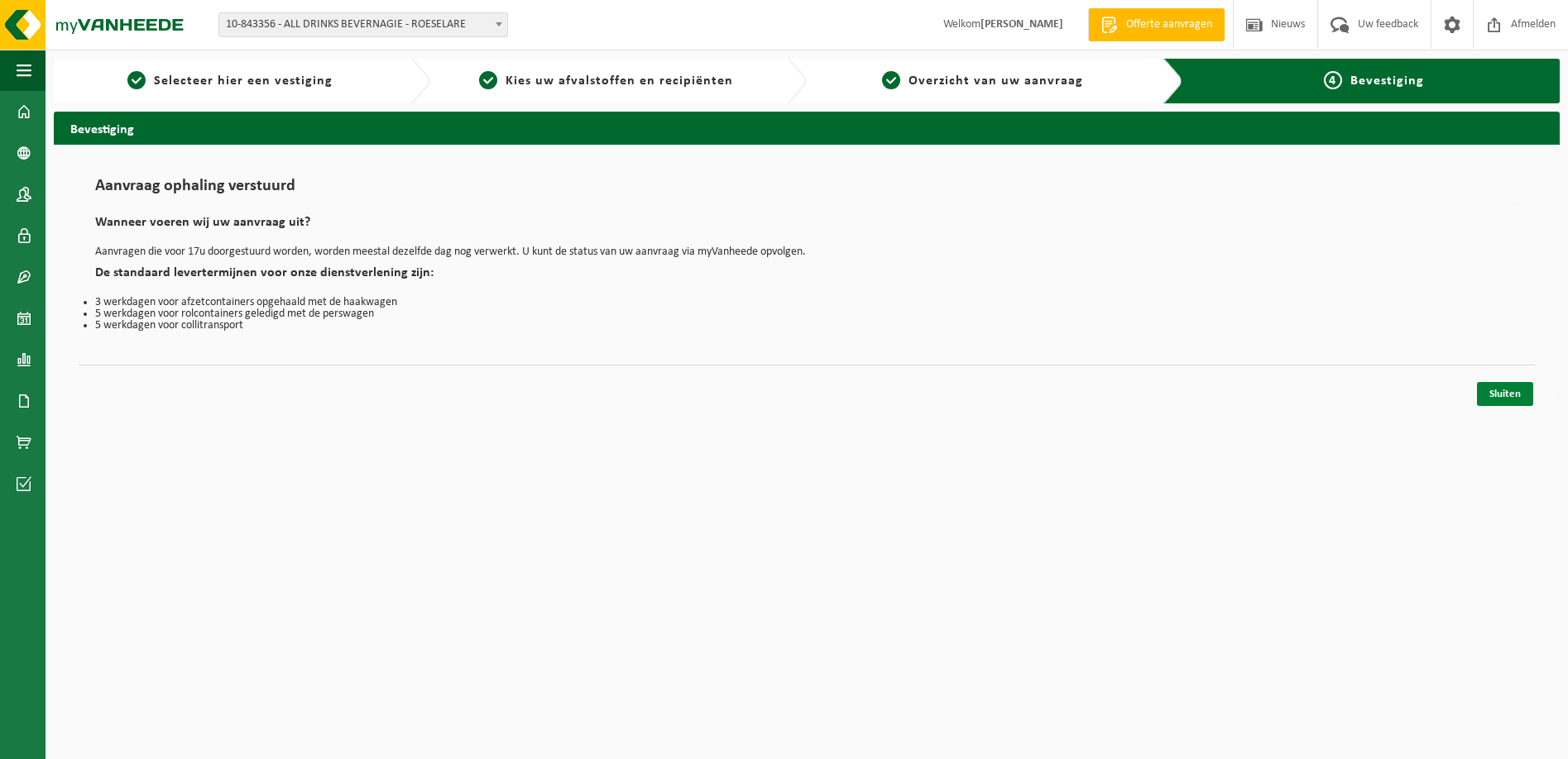
click at [1509, 396] on link "Sluiten" at bounding box center [1505, 394] width 56 height 24
